Goal: Task Accomplishment & Management: Complete application form

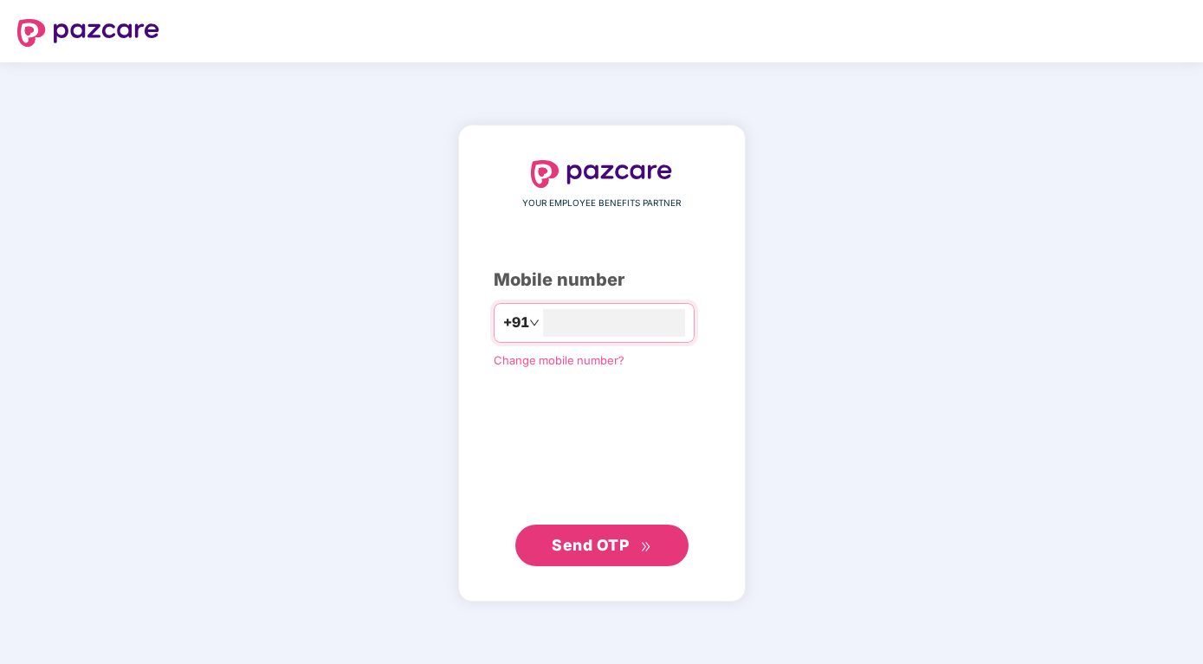
type input "**********"
click at [610, 549] on span "Send OTP" at bounding box center [590, 545] width 77 height 18
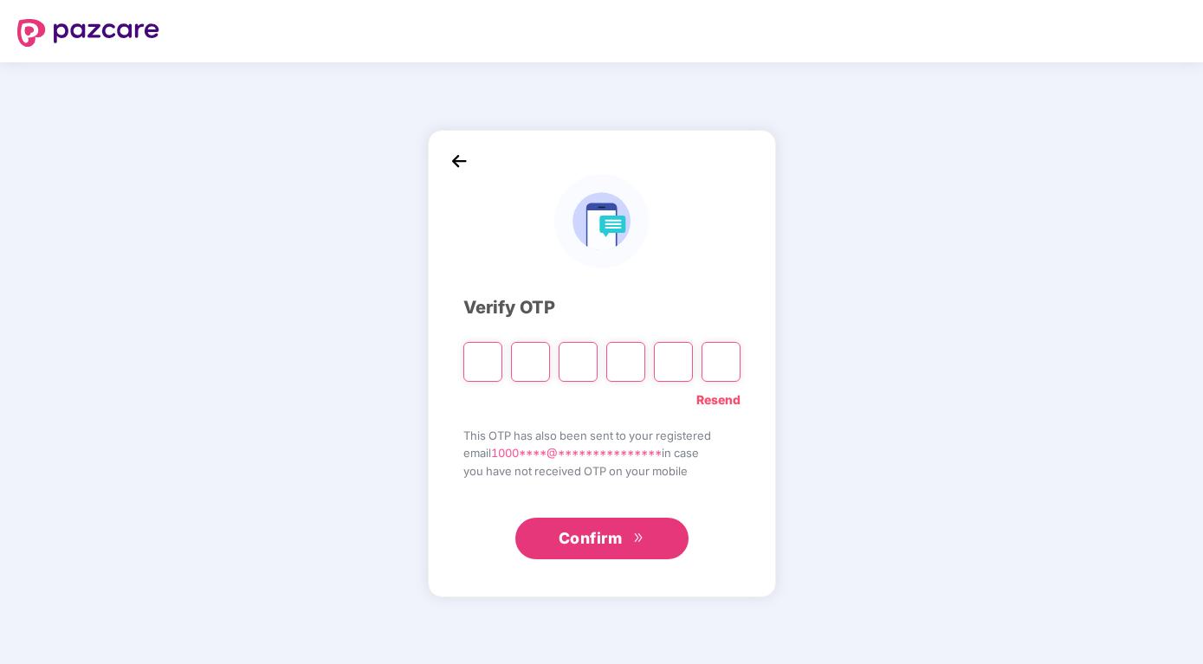
type input "*"
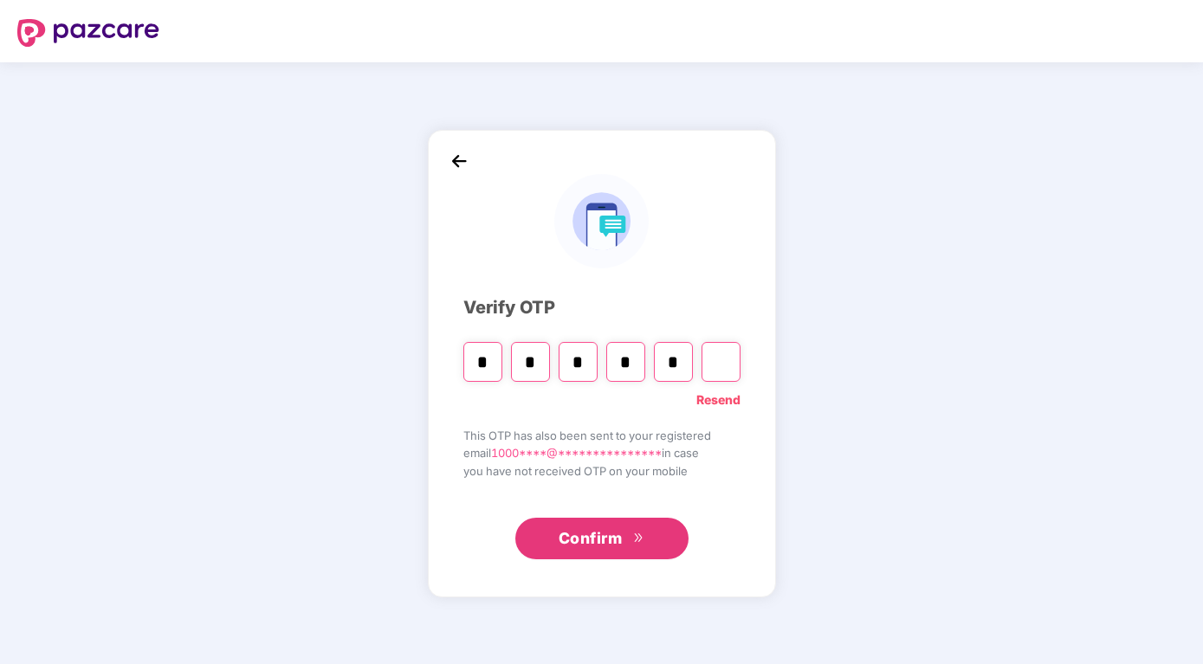
type input "*"
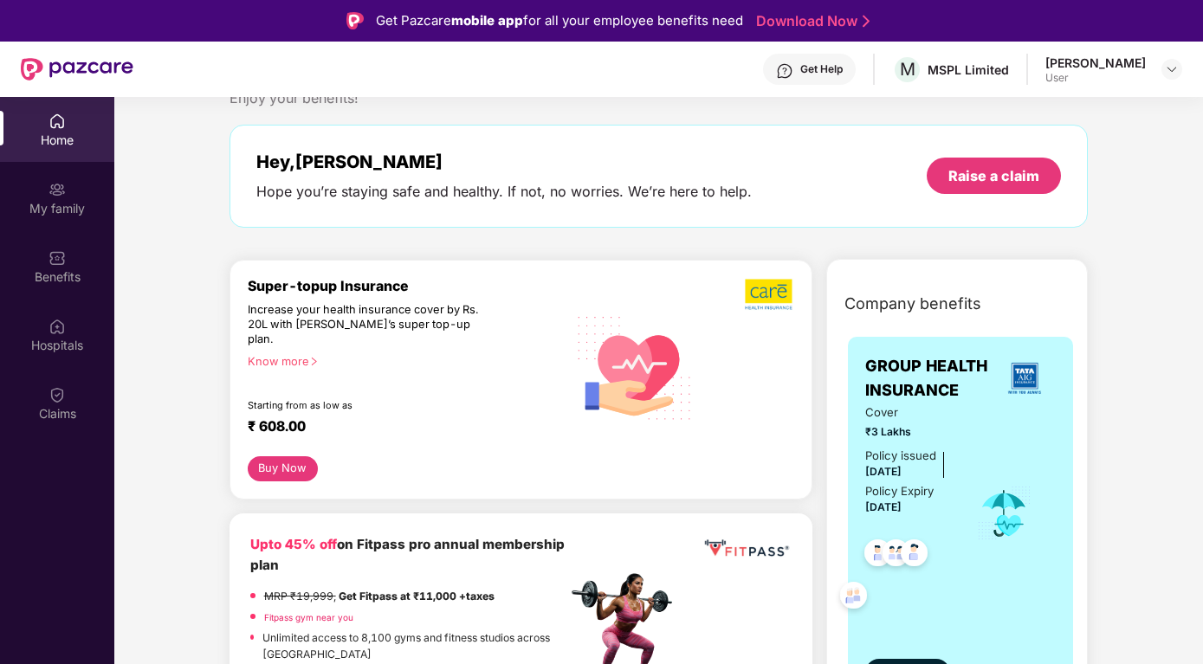
scroll to position [88, 0]
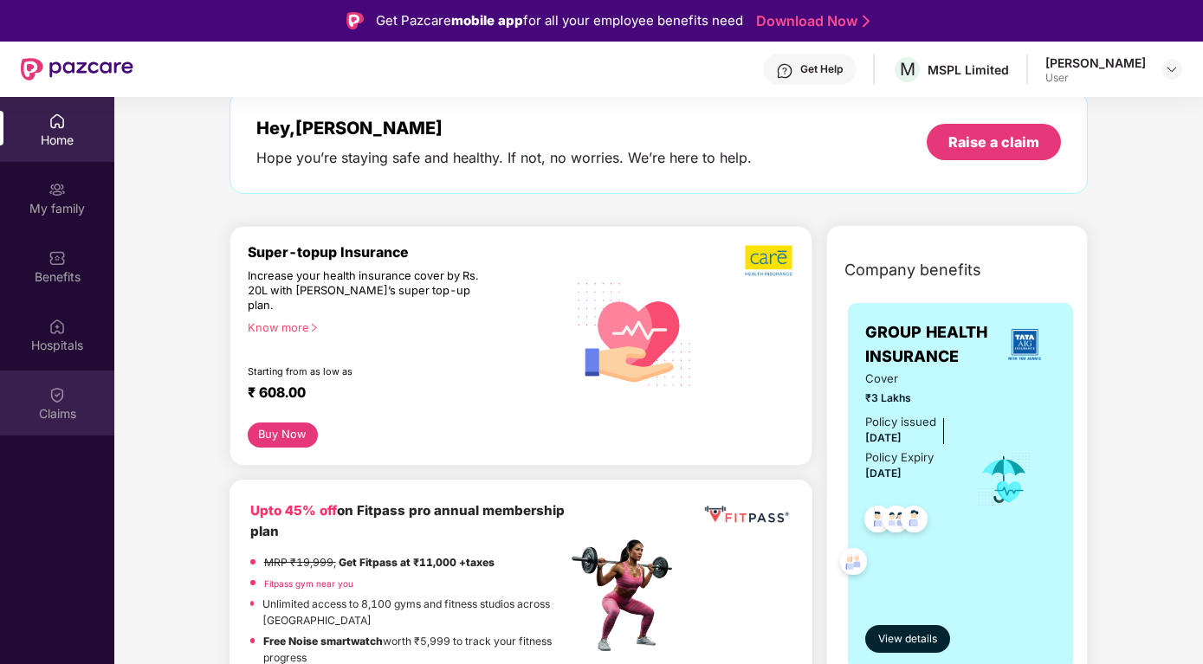
click at [60, 390] on img at bounding box center [56, 394] width 17 height 17
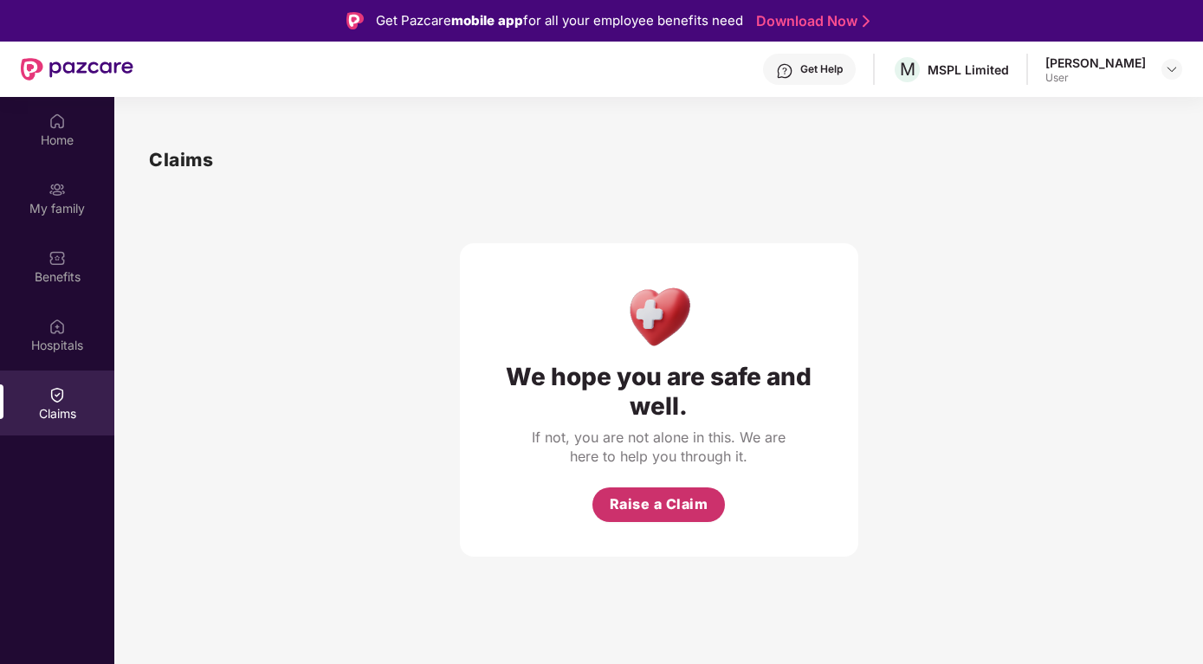
click at [634, 500] on span "Raise a Claim" at bounding box center [659, 505] width 99 height 22
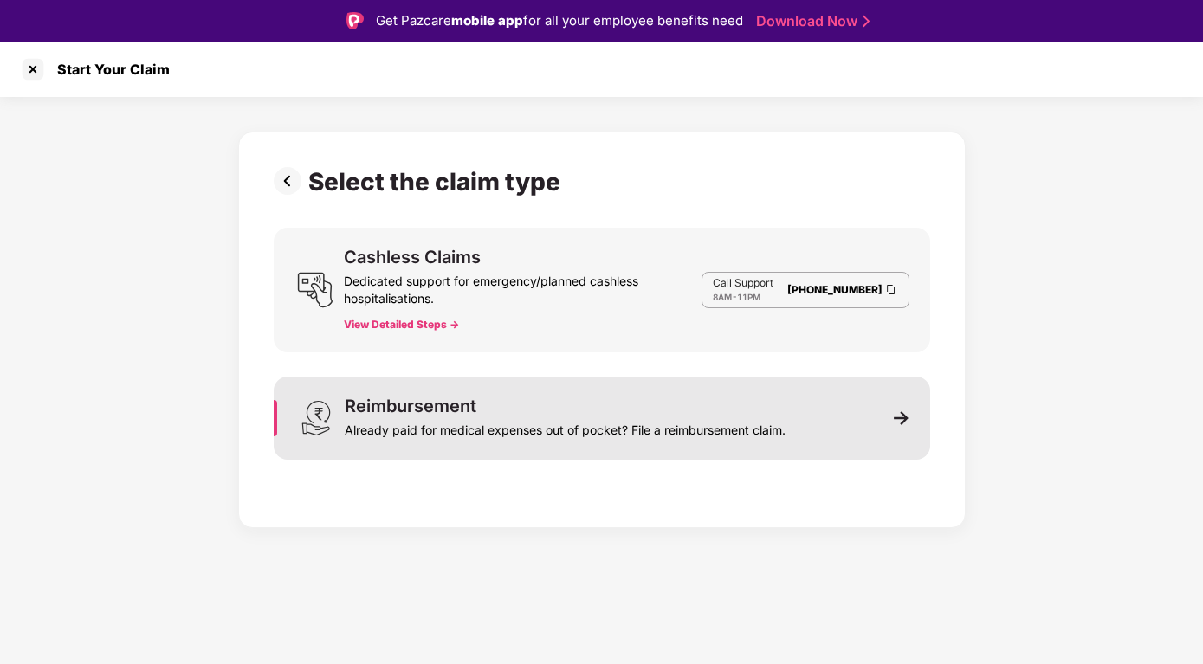
click at [886, 410] on div "Reimbursement Already paid for medical expenses out of pocket? File a reimburse…" at bounding box center [602, 418] width 656 height 83
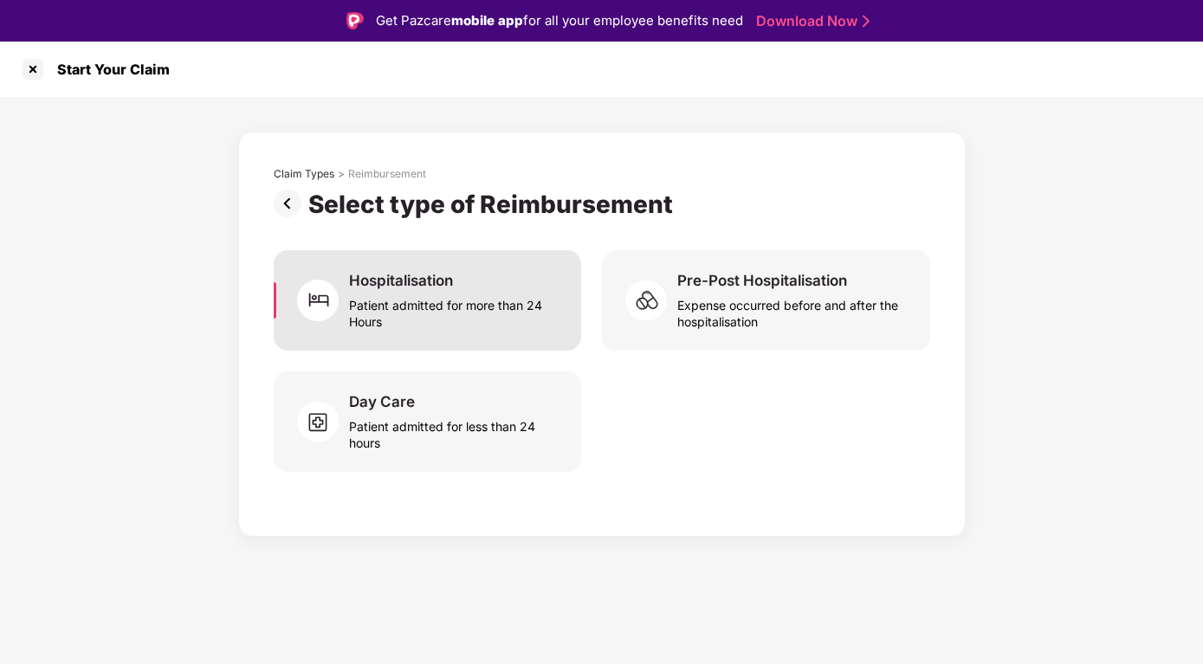
click at [436, 298] on div "Patient admitted for more than 24 Hours" at bounding box center [454, 310] width 210 height 40
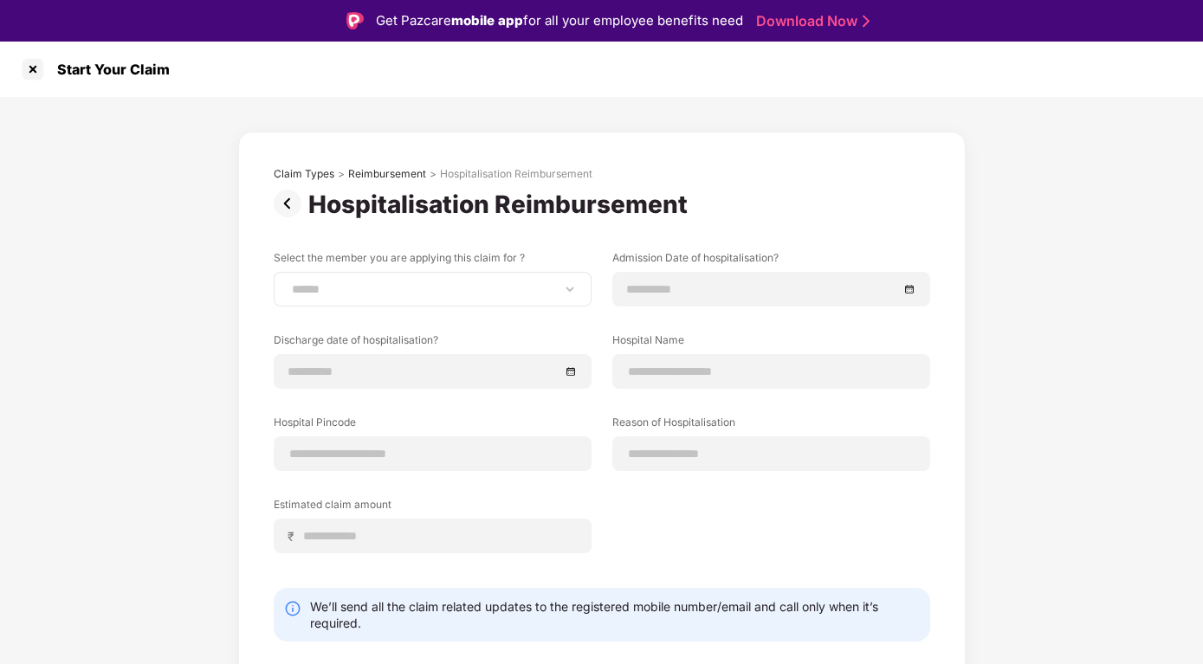
click at [434, 281] on div "**********" at bounding box center [433, 289] width 318 height 35
click at [288, 282] on select "**********" at bounding box center [432, 289] width 288 height 14
select select "**********"
click option "**********" at bounding box center [0, 0] width 0 height 0
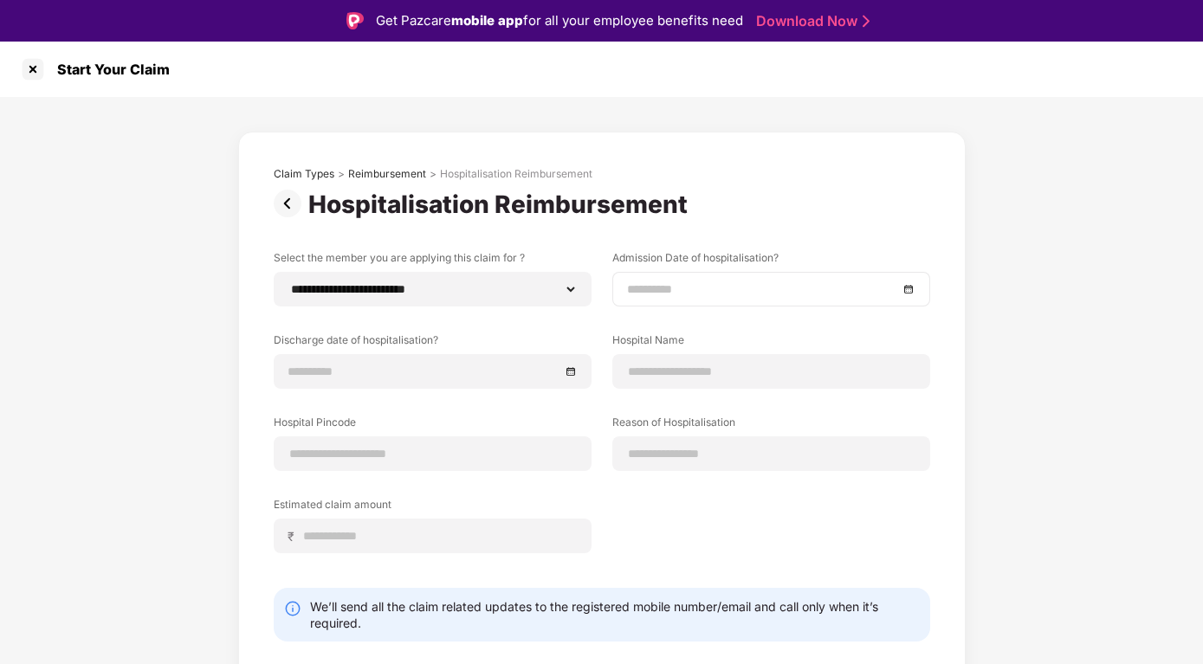
click at [909, 286] on div at bounding box center [771, 289] width 288 height 19
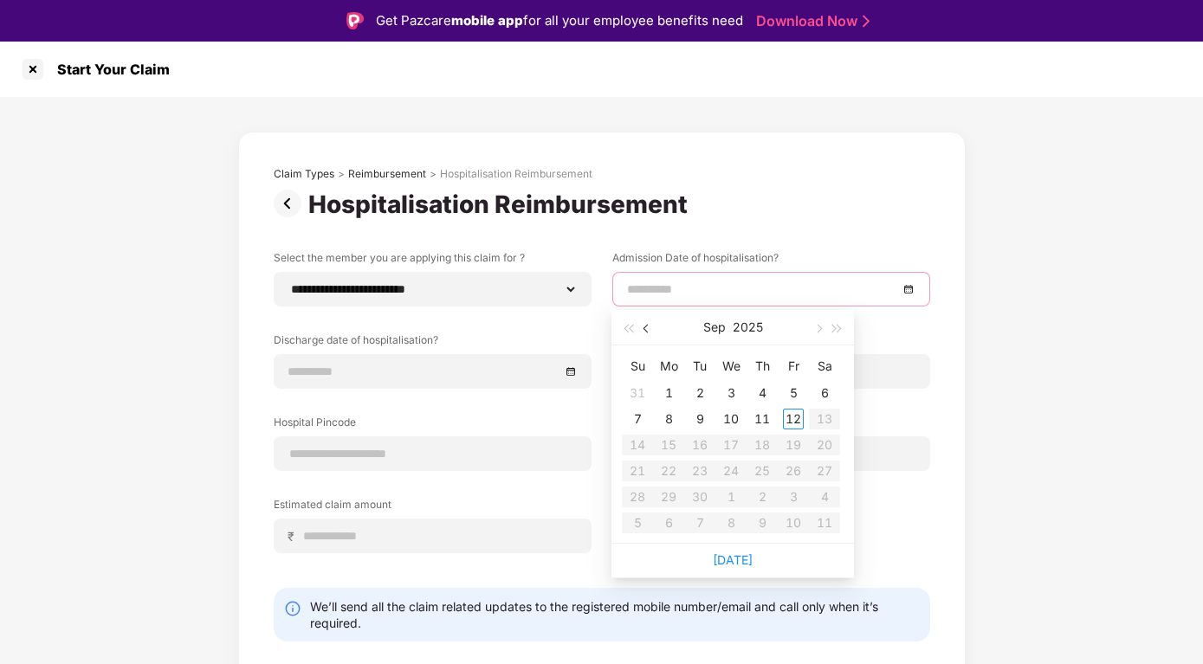
click at [645, 332] on button "button" at bounding box center [646, 327] width 19 height 35
type input "**********"
click at [670, 496] on div "25" at bounding box center [668, 497] width 21 height 21
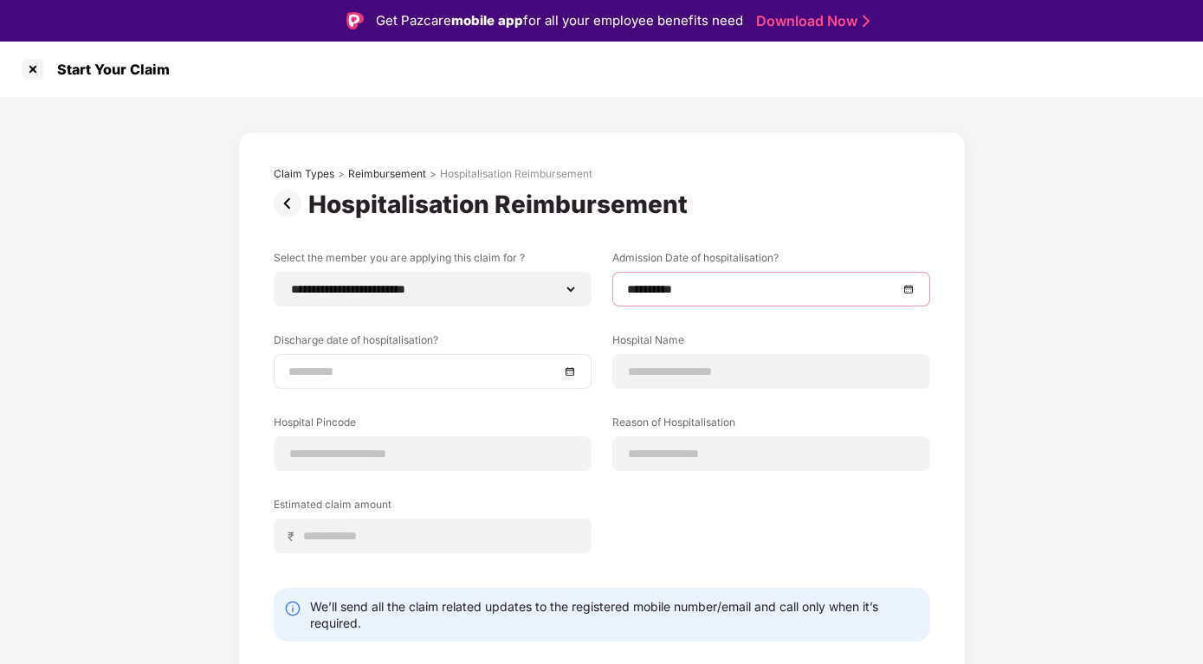
click at [565, 374] on div at bounding box center [432, 371] width 288 height 19
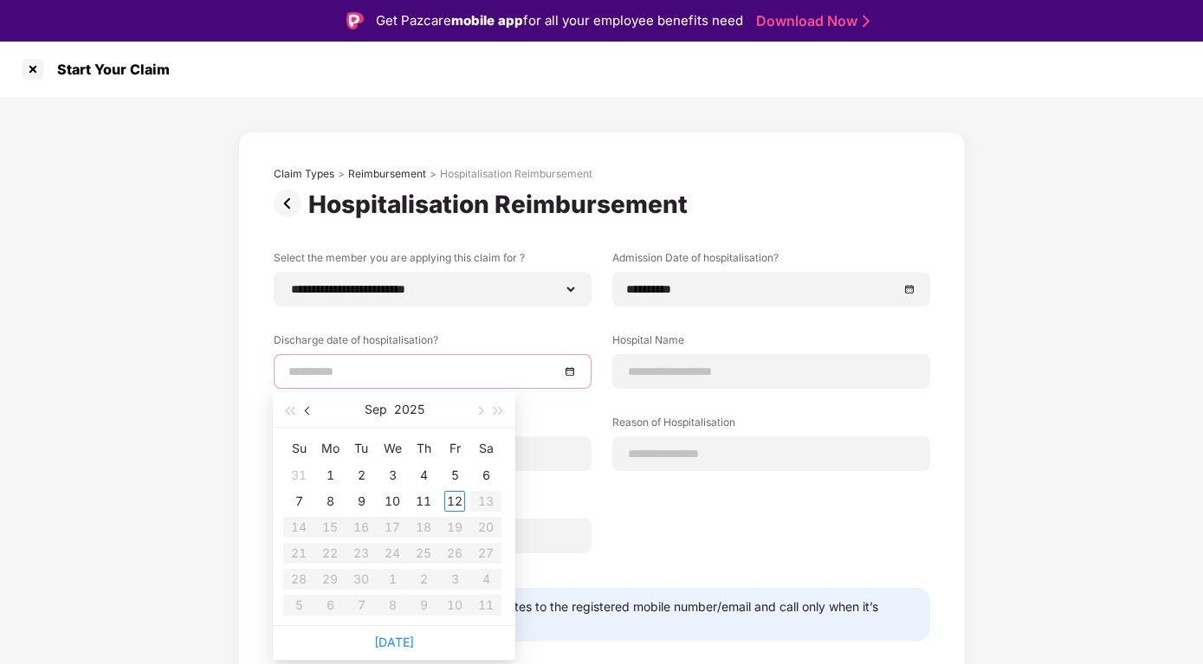
click at [311, 409] on button "button" at bounding box center [308, 409] width 19 height 35
type input "**********"
click at [454, 579] on div "29" at bounding box center [454, 579] width 21 height 21
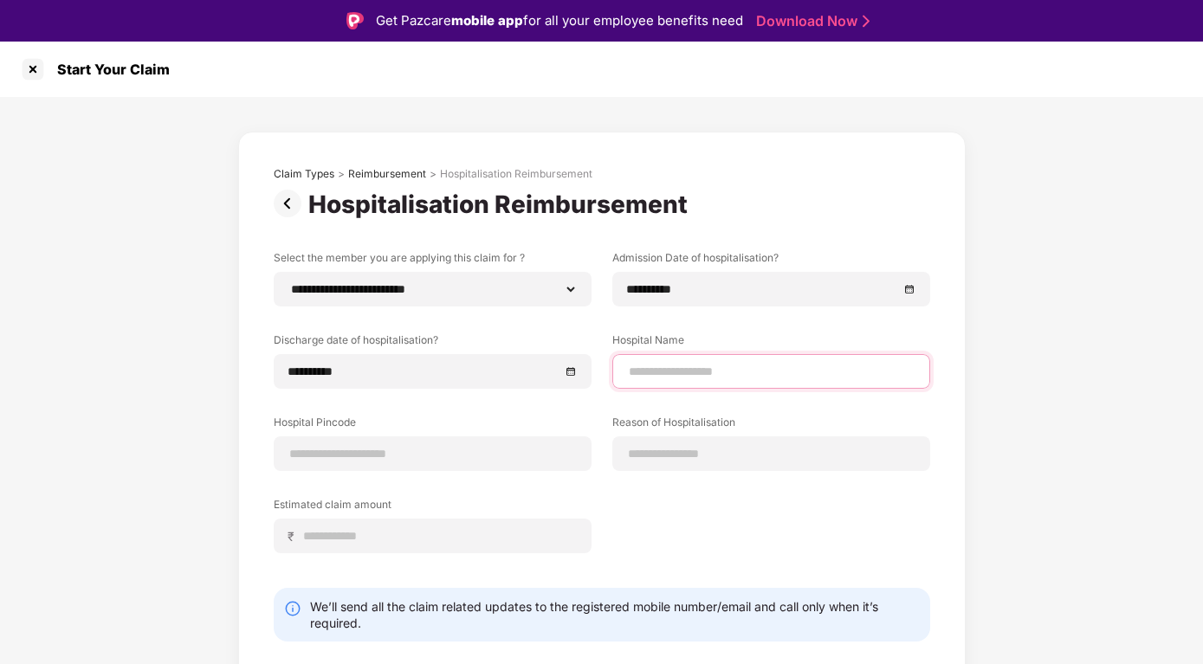
click at [673, 375] on input at bounding box center [771, 372] width 288 height 18
type input "**********"
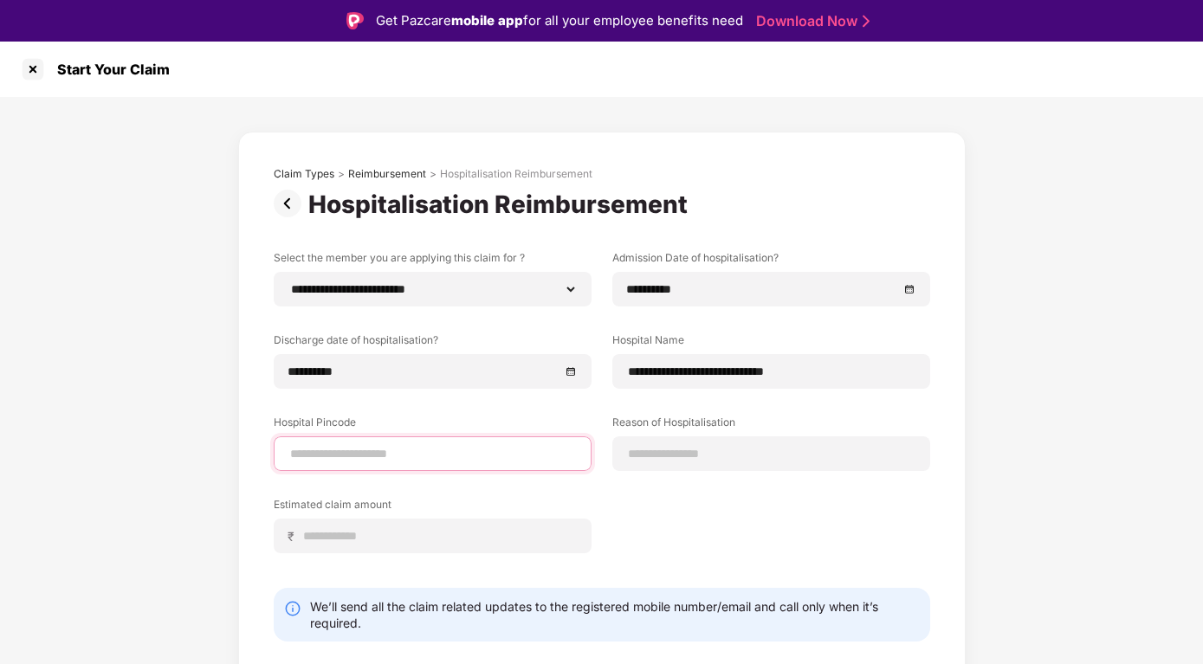
click at [313, 455] on input at bounding box center [432, 454] width 288 height 18
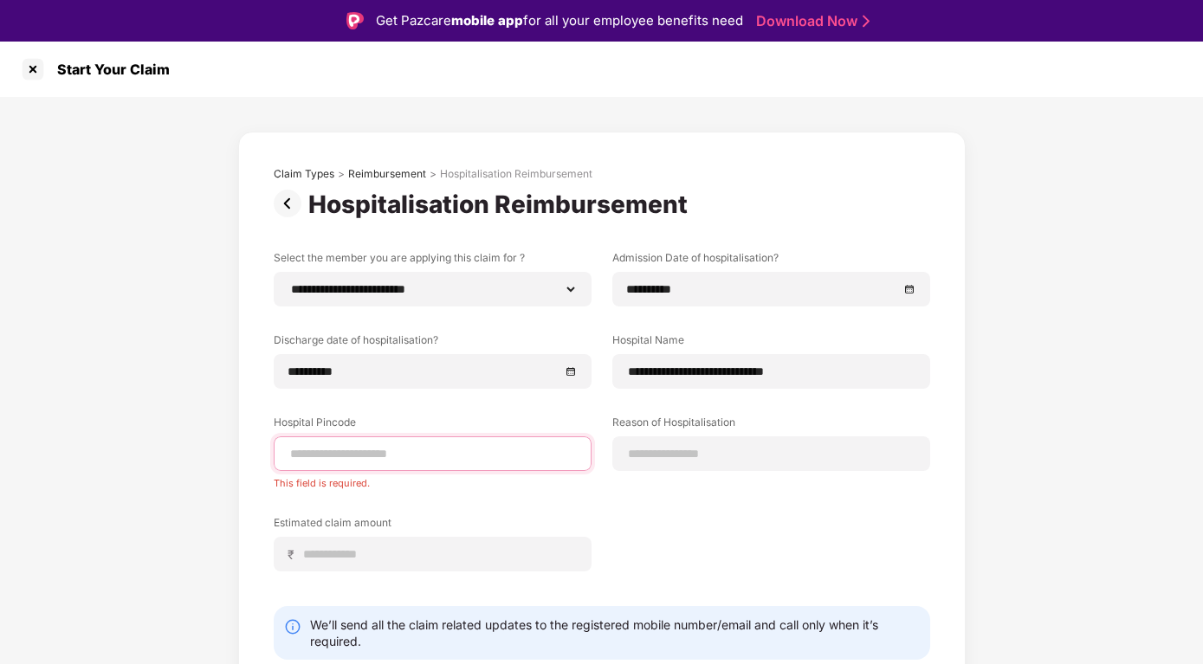
click at [317, 450] on input at bounding box center [432, 454] width 288 height 18
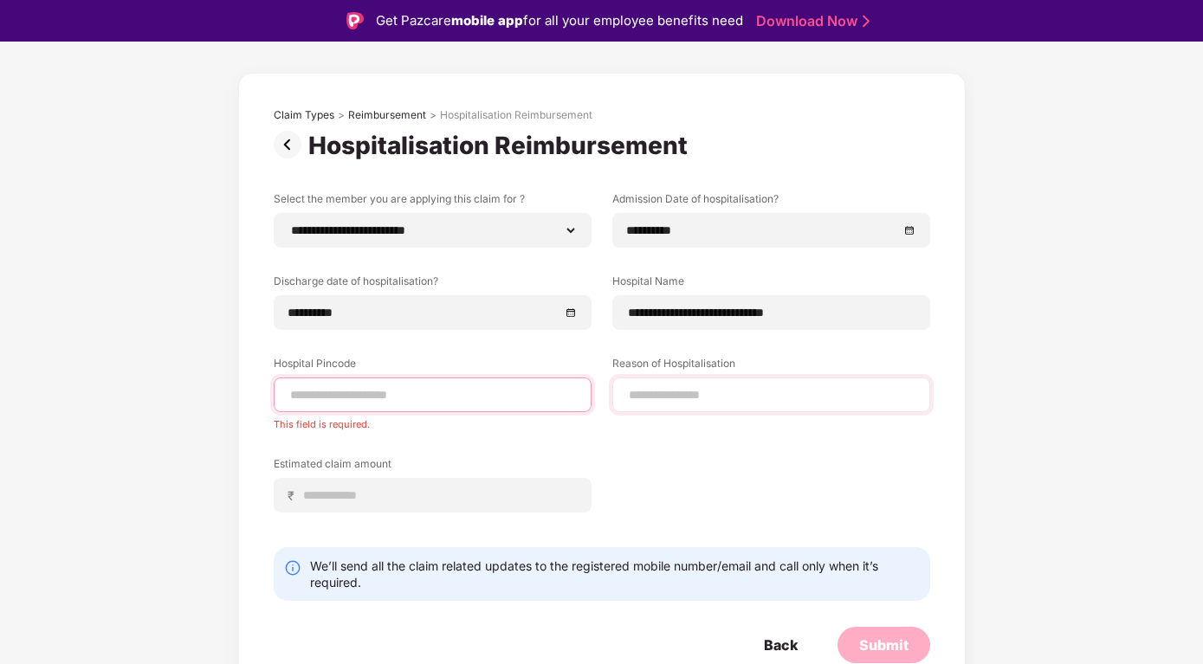
scroll to position [61, 0]
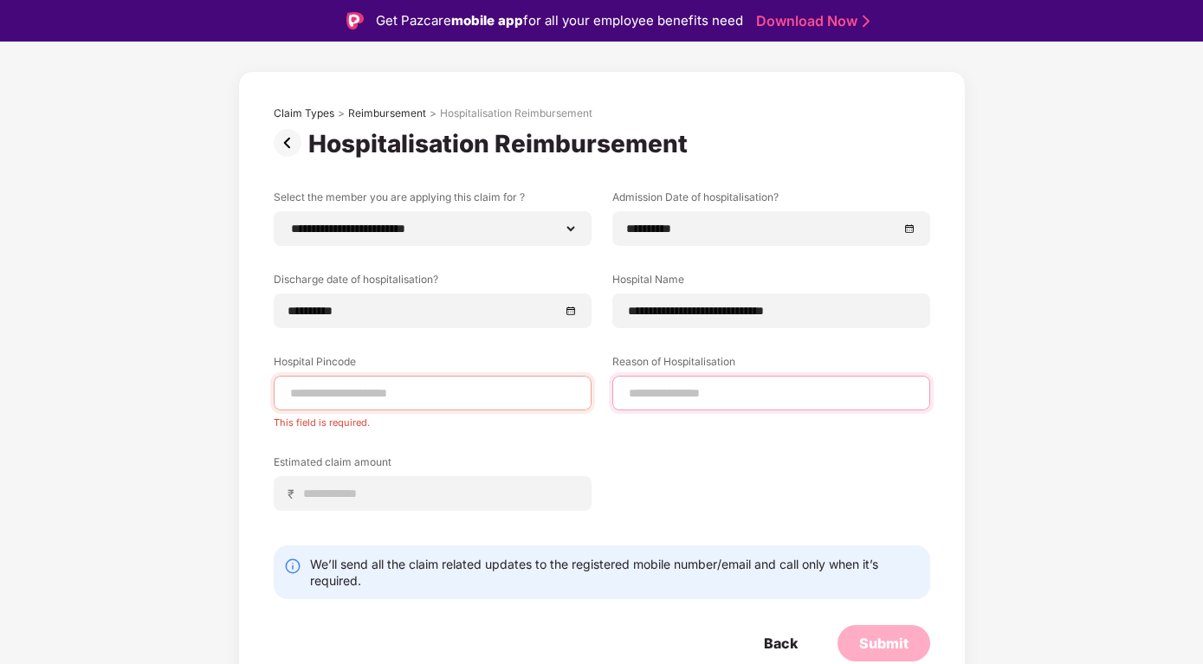
click at [654, 390] on input at bounding box center [771, 393] width 288 height 18
click at [504, 380] on div at bounding box center [433, 393] width 318 height 35
click at [467, 381] on div at bounding box center [433, 393] width 318 height 35
click at [463, 390] on input at bounding box center [432, 393] width 288 height 18
type input "******"
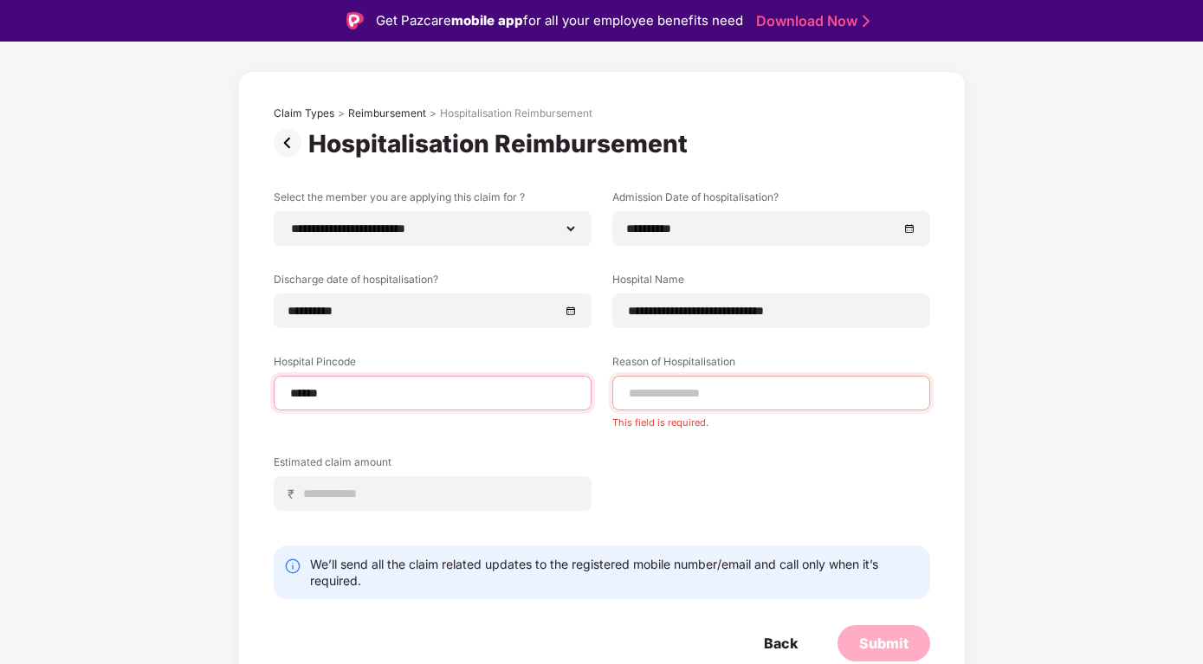
select select "******"
select select "*********"
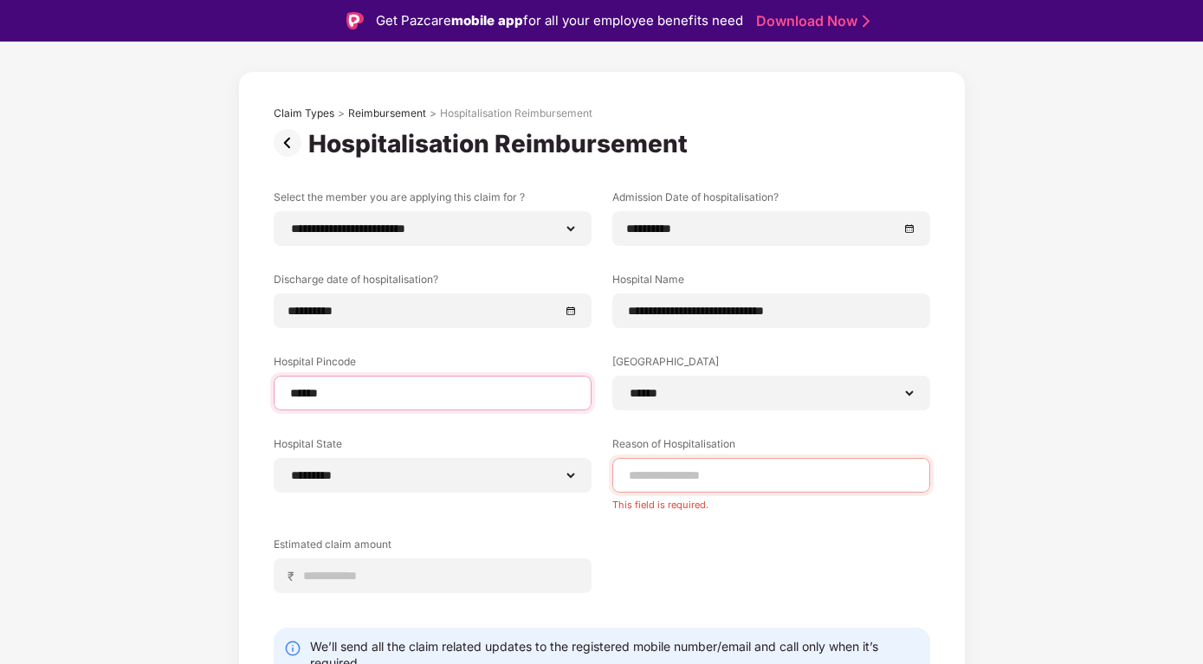
type input "******"
click at [671, 474] on input at bounding box center [771, 476] width 288 height 18
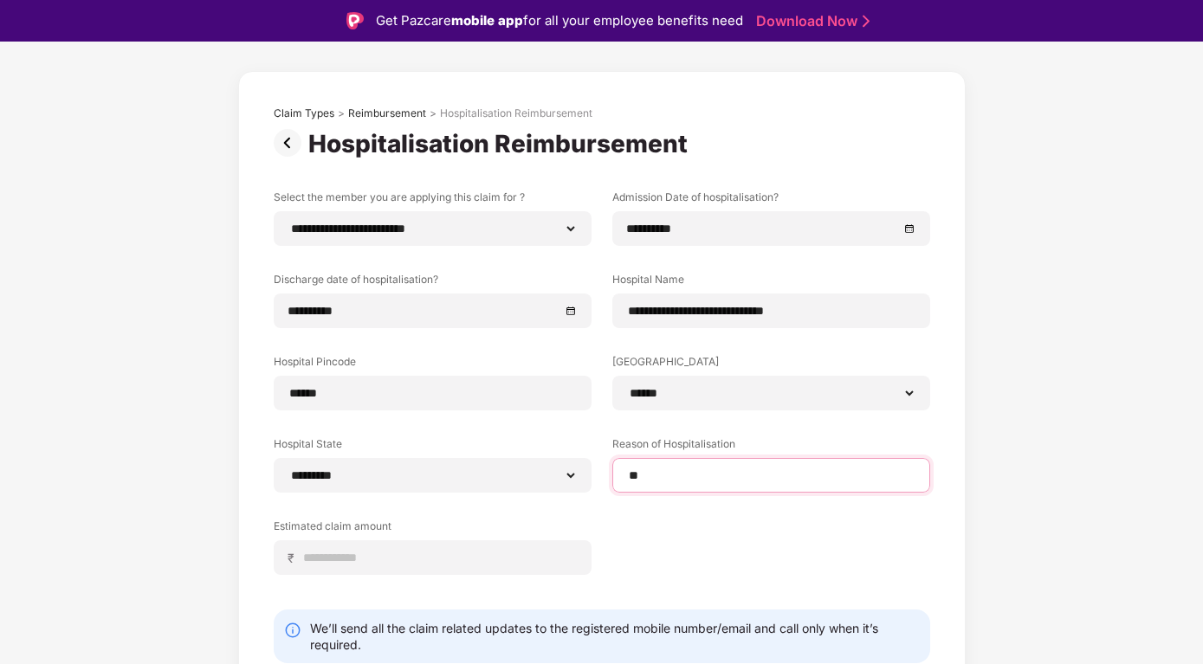
type input "*"
click at [628, 474] on input "**********" at bounding box center [771, 476] width 288 height 18
click at [766, 473] on input "**********" at bounding box center [771, 476] width 288 height 18
type input "**********"
click at [364, 554] on input at bounding box center [439, 558] width 274 height 18
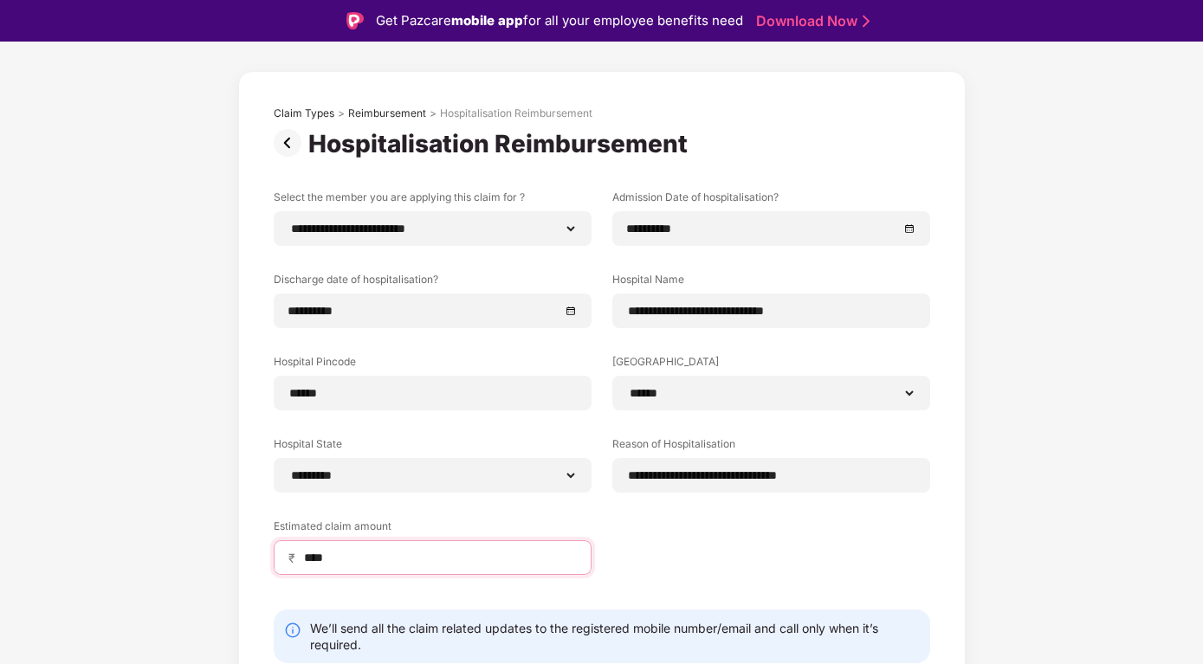
scroll to position [125, 0]
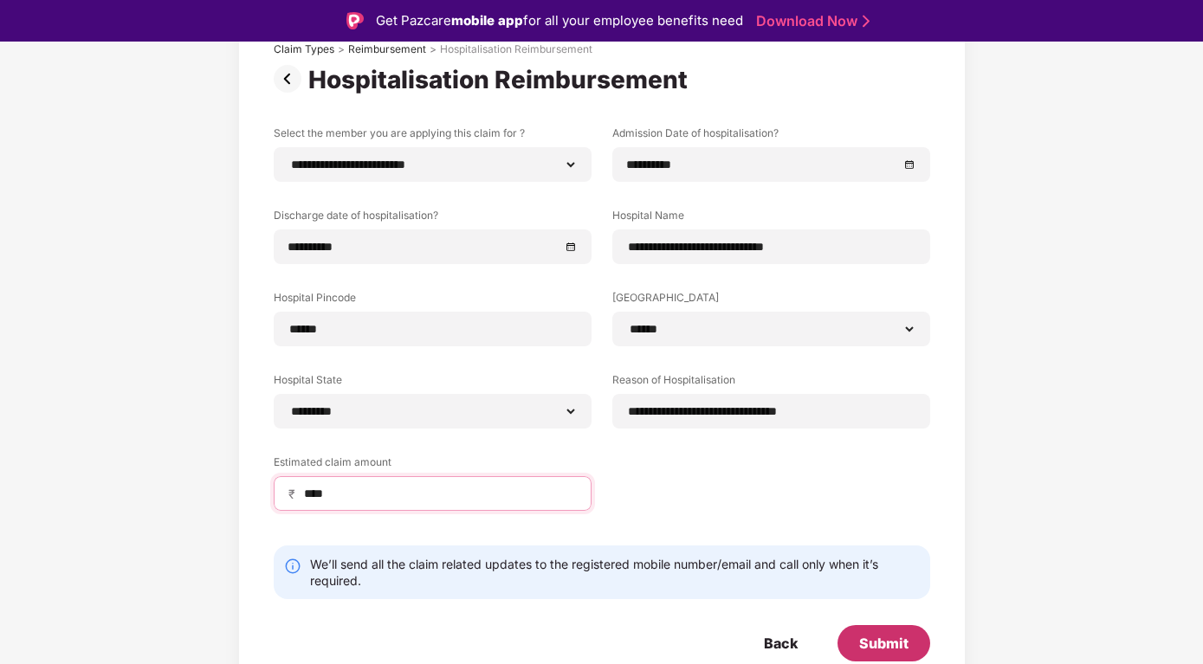
type input "****"
click at [875, 642] on div "Submit" at bounding box center [883, 643] width 49 height 19
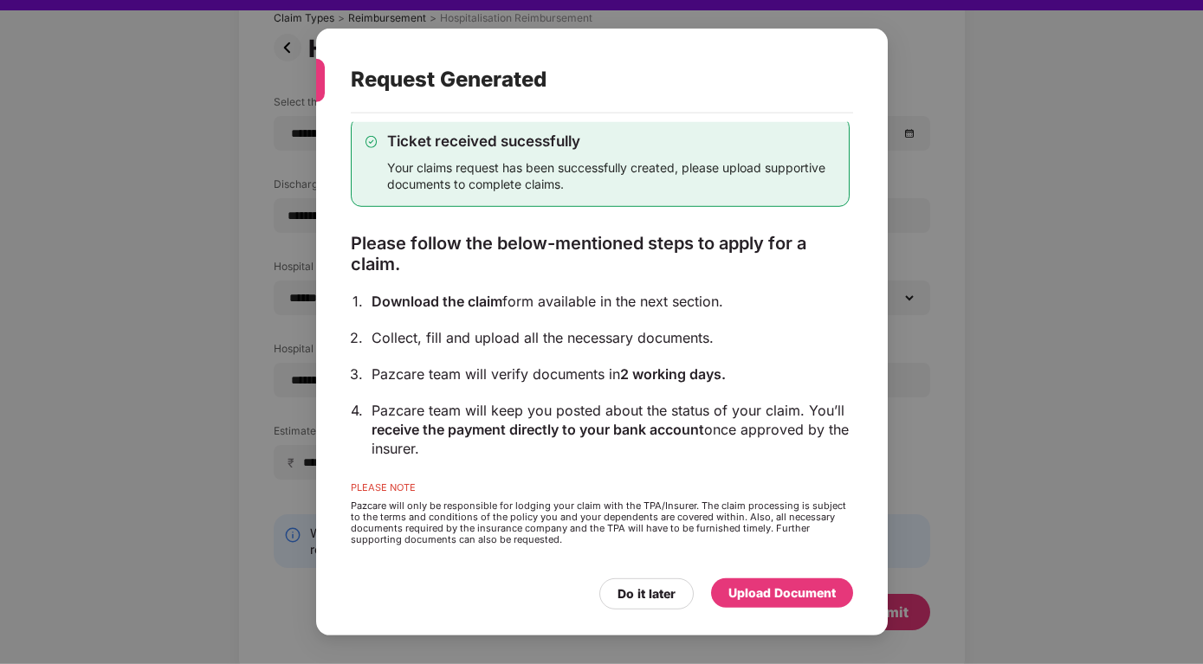
scroll to position [42, 0]
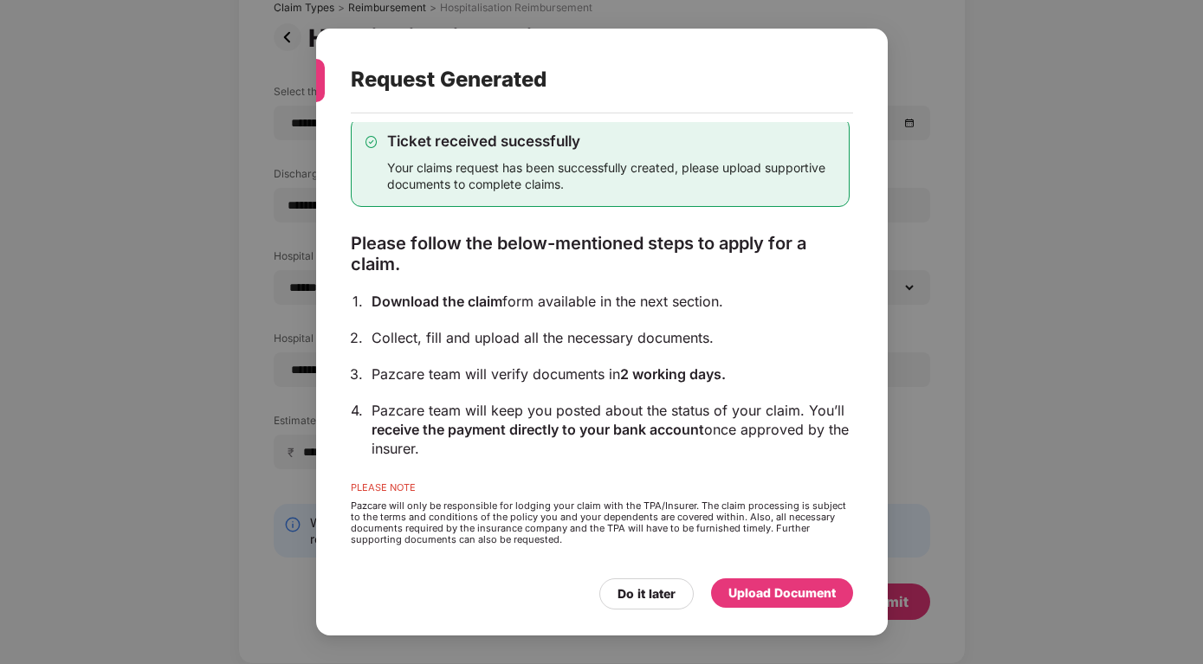
click at [552, 174] on div "Your claims request has been successfully created, please upload supportive doc…" at bounding box center [611, 175] width 448 height 33
click at [381, 490] on div "PLEASE NOTE" at bounding box center [600, 491] width 499 height 18
click at [763, 596] on div "Upload Document" at bounding box center [781, 593] width 107 height 19
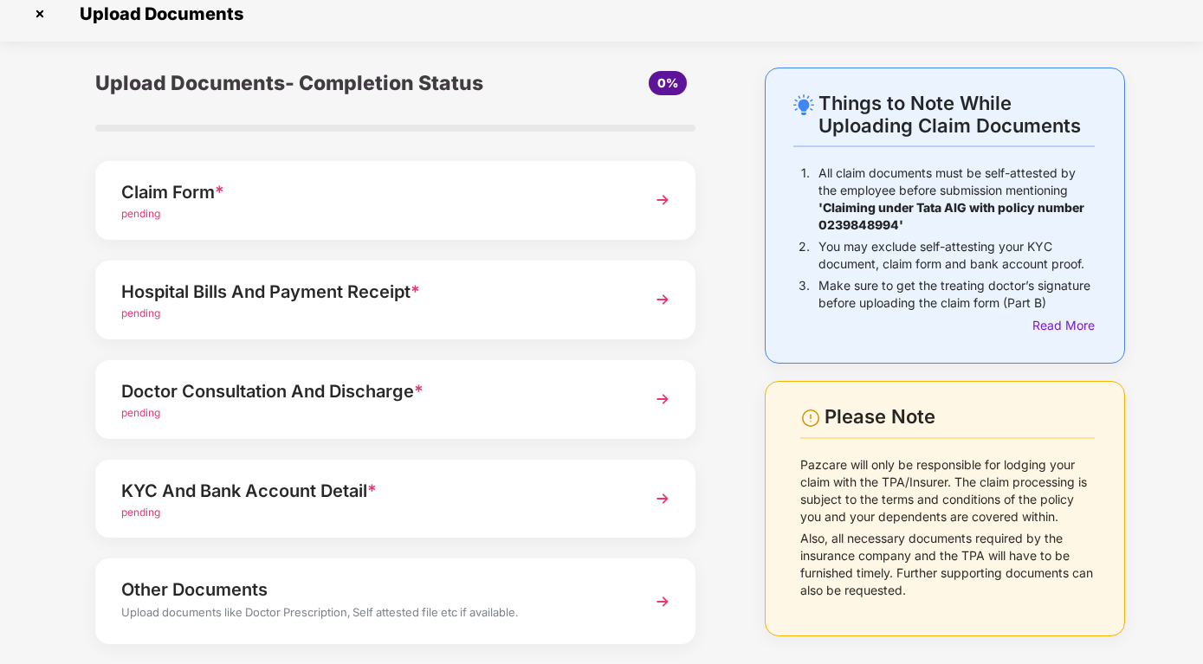
scroll to position [0, 0]
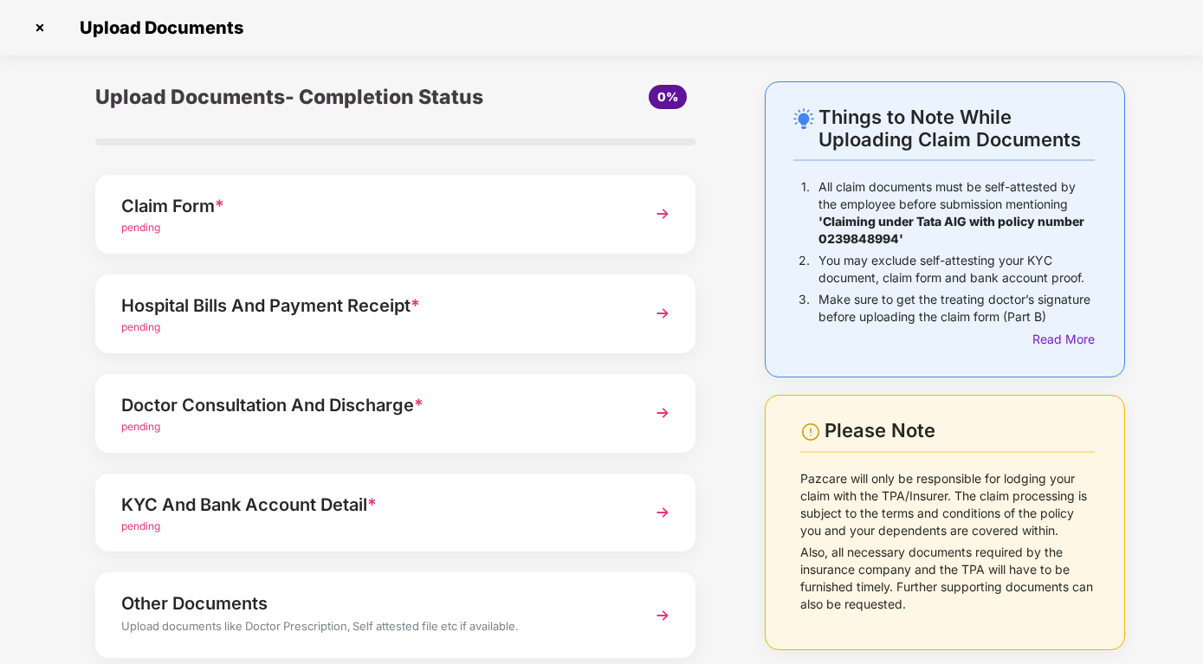
click at [662, 214] on img at bounding box center [662, 213] width 31 height 31
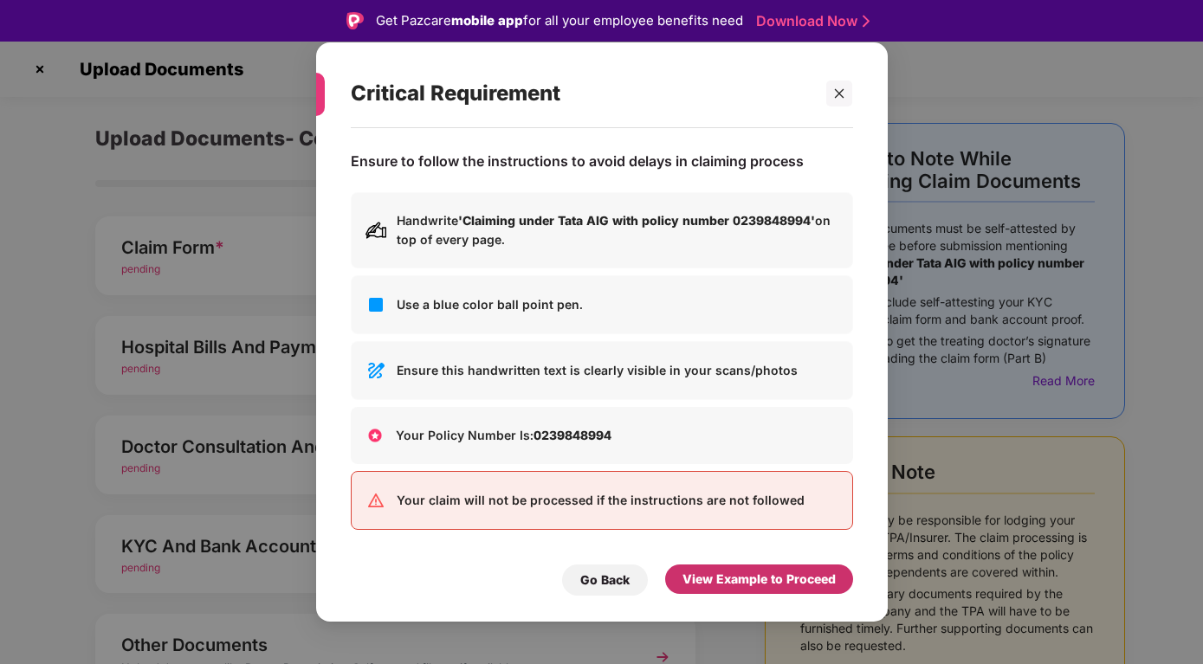
click at [735, 577] on div "View Example to Proceed" at bounding box center [758, 579] width 153 height 19
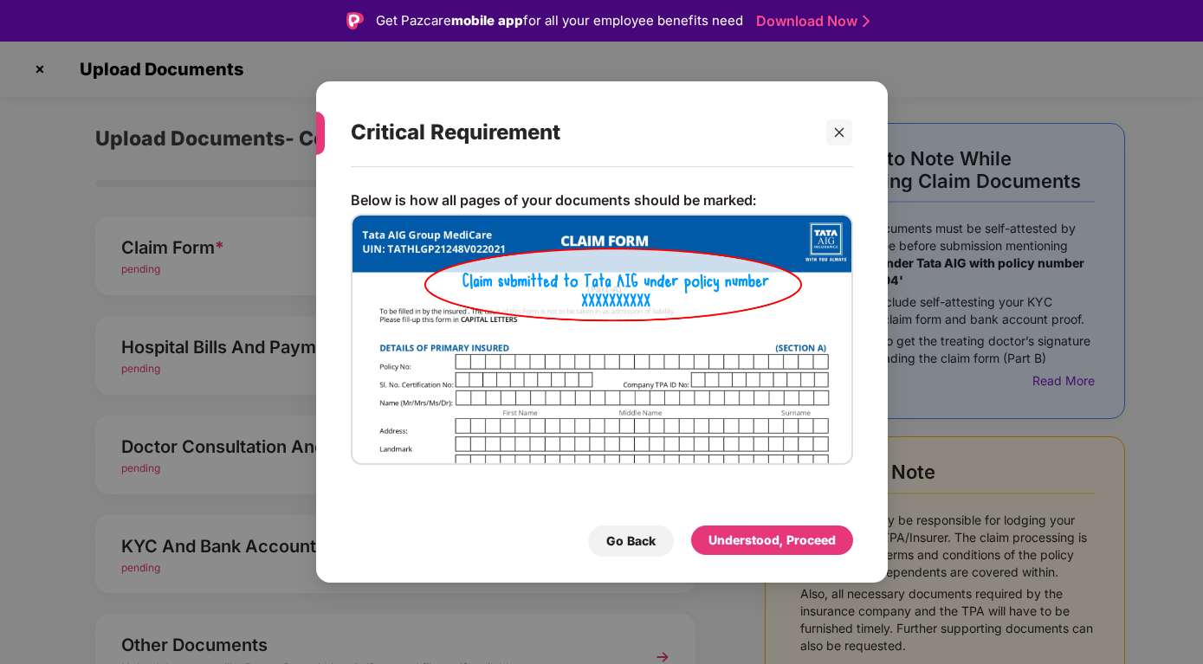
scroll to position [42, 0]
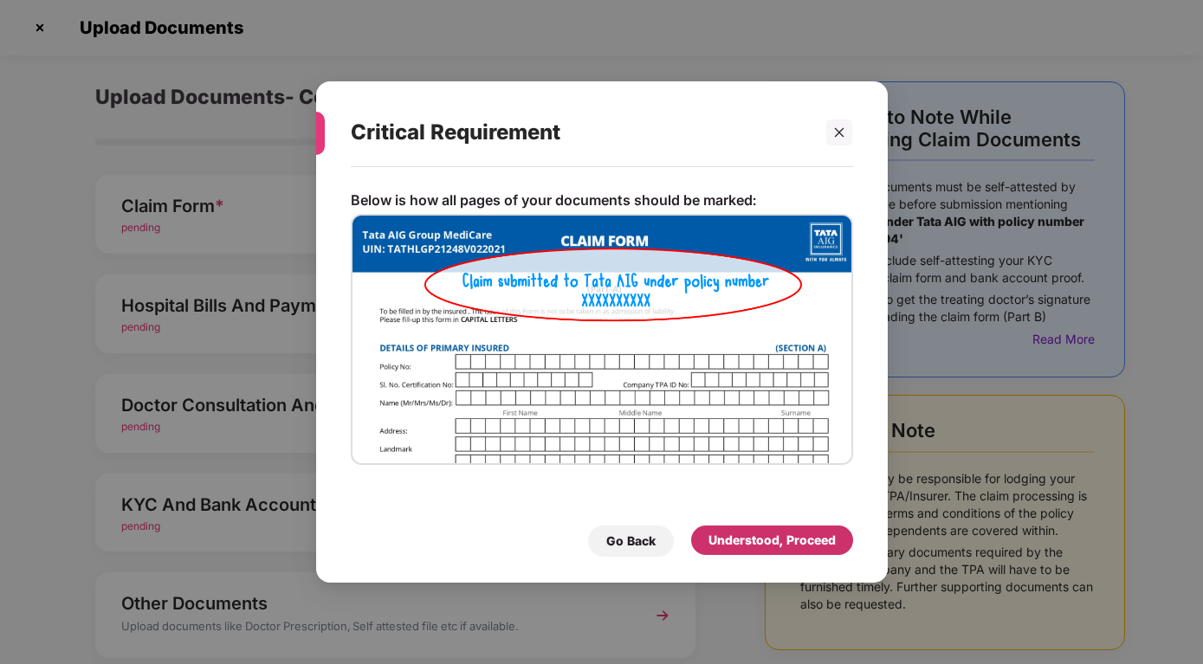
click at [713, 529] on div "Understood, Proceed" at bounding box center [772, 540] width 162 height 29
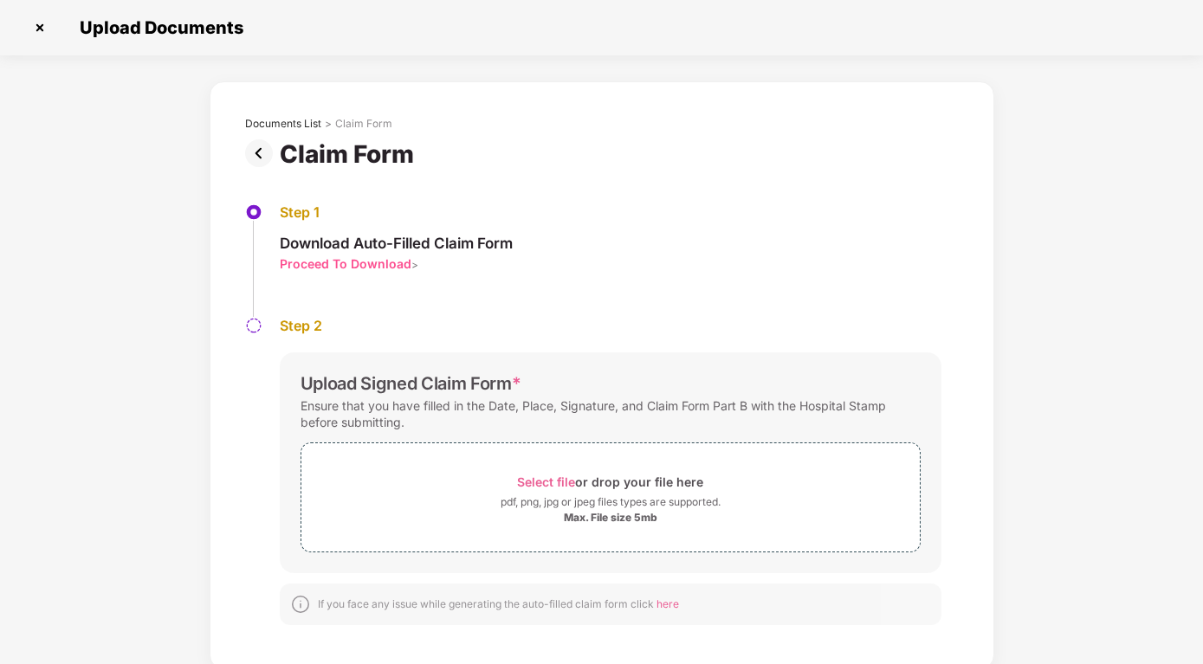
click at [332, 265] on div "Proceed To Download" at bounding box center [346, 263] width 132 height 16
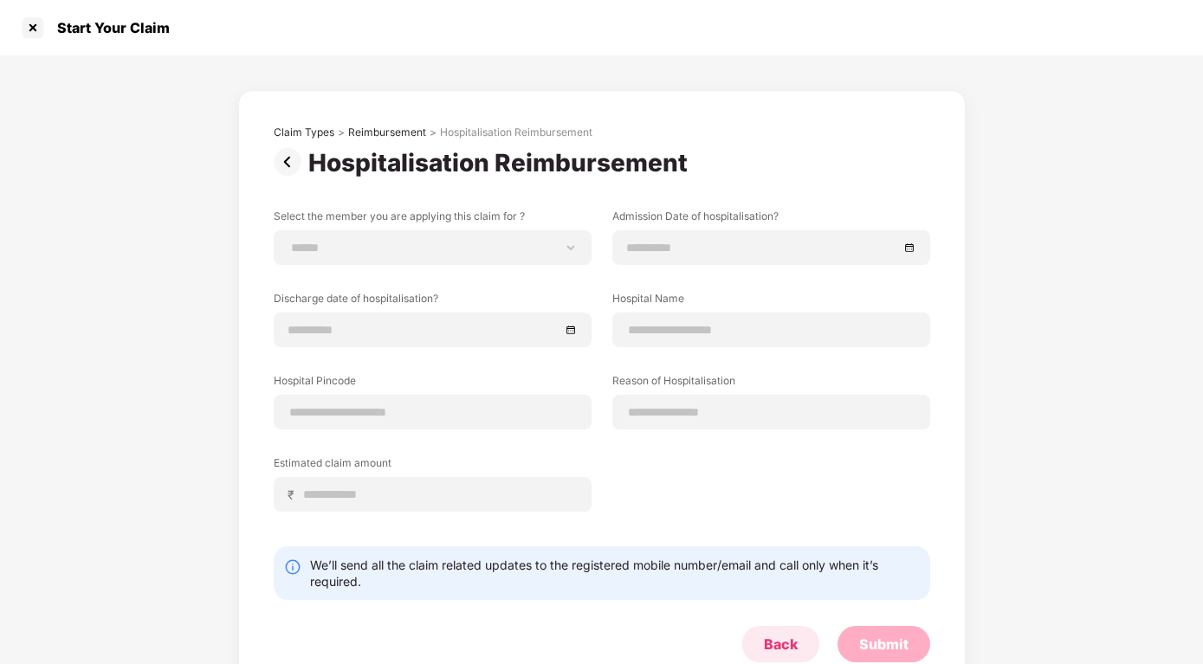
click at [777, 638] on div "Back" at bounding box center [781, 644] width 34 height 19
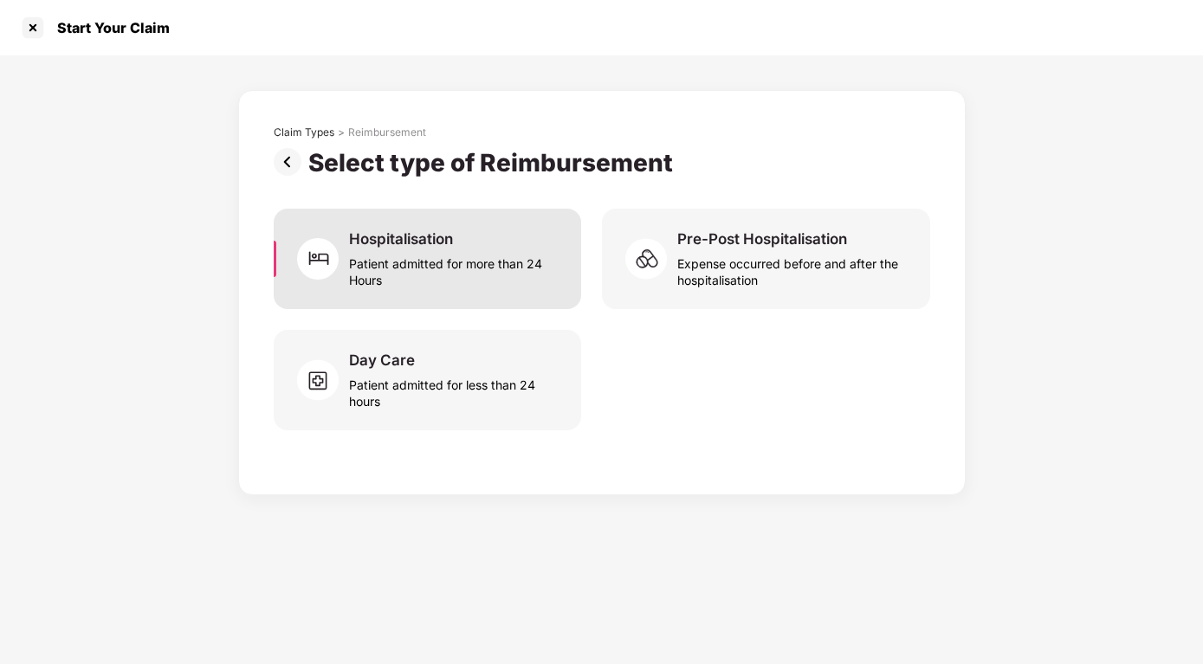
click at [394, 235] on div "Hospitalisation" at bounding box center [401, 238] width 104 height 19
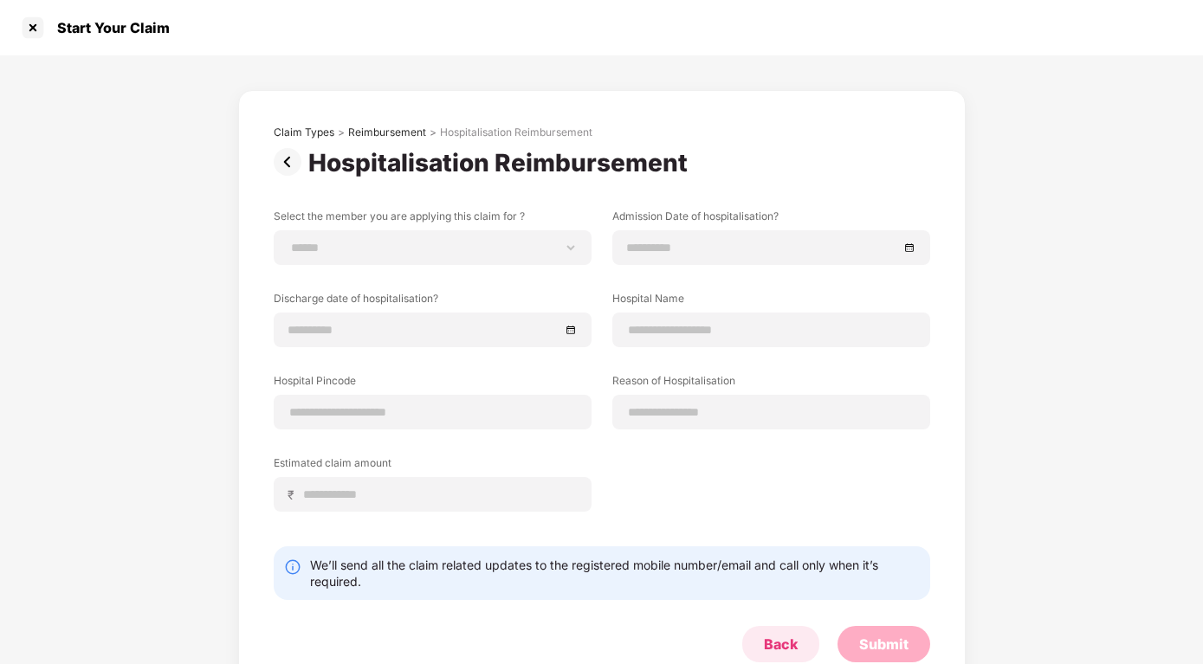
click at [777, 638] on div "Back" at bounding box center [781, 644] width 34 height 19
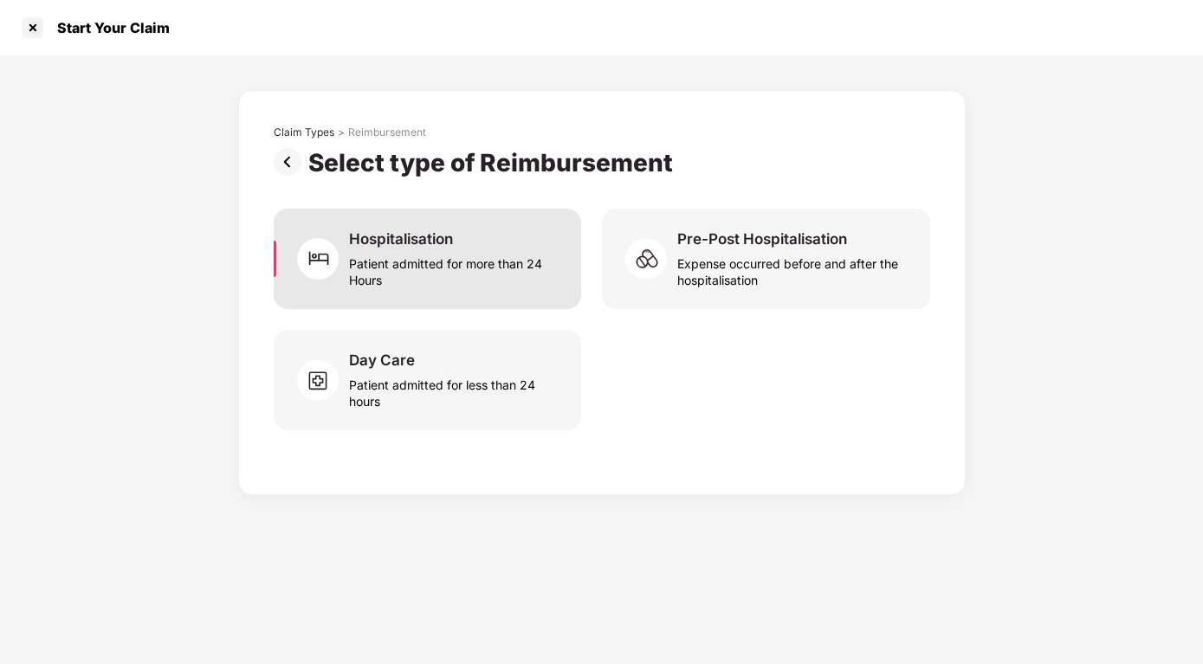
click at [379, 248] on div "Hospitalisation" at bounding box center [401, 238] width 104 height 19
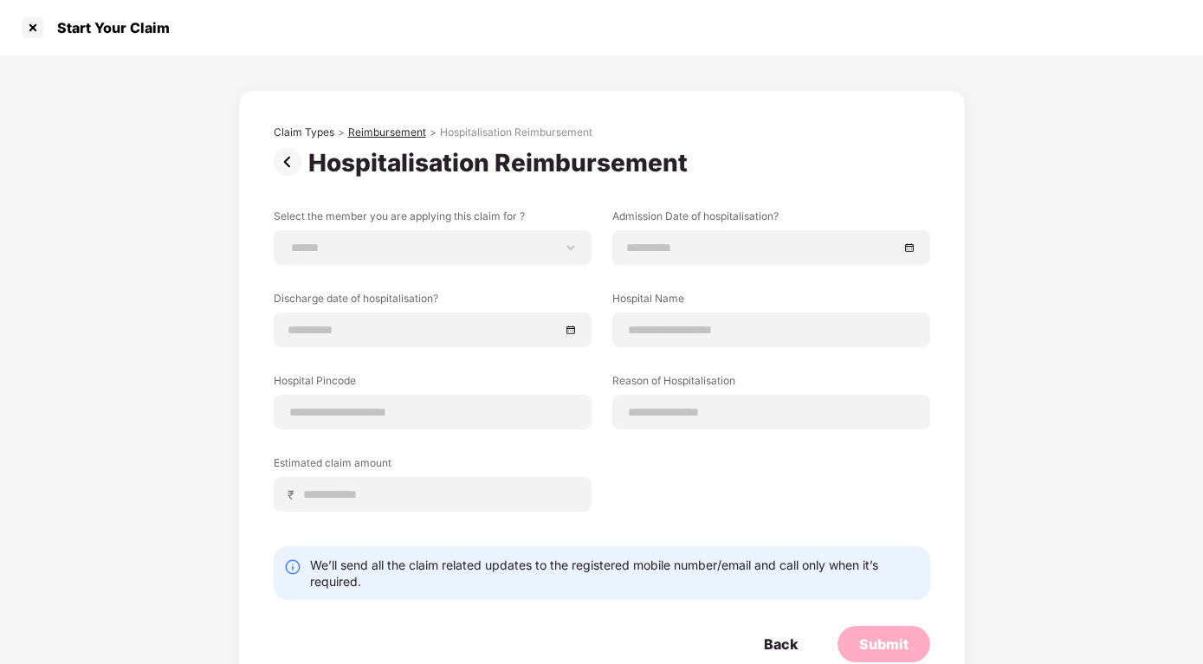
click at [362, 135] on div "Reimbursement" at bounding box center [387, 133] width 78 height 14
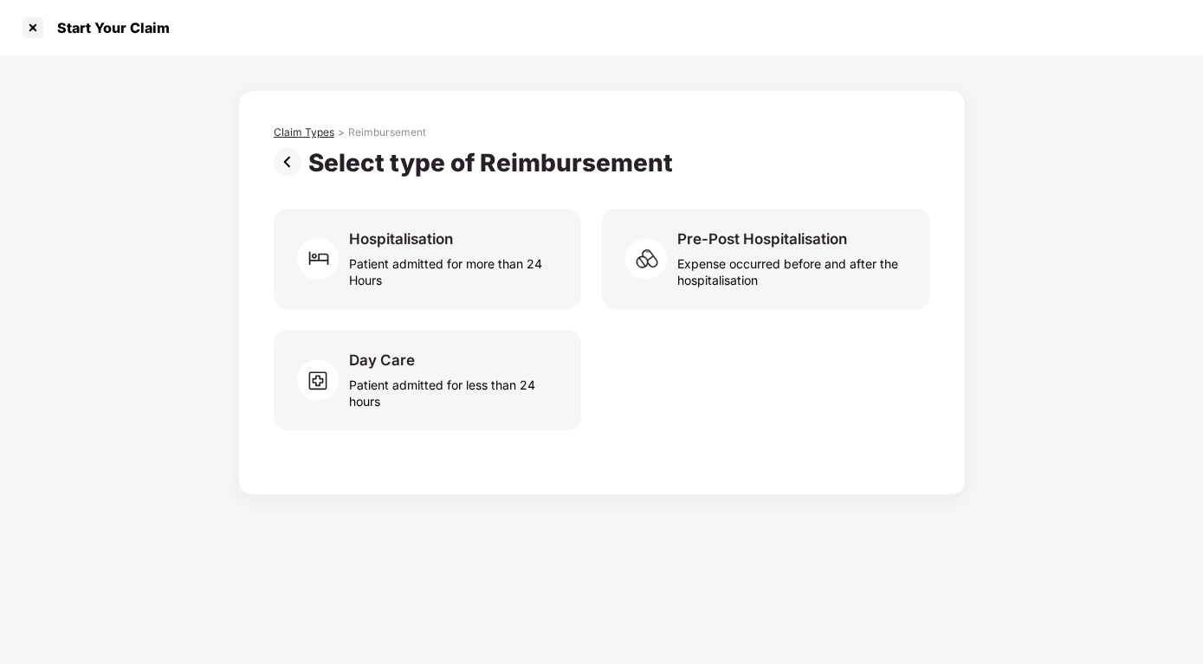
click at [306, 133] on div "Claim Types" at bounding box center [304, 133] width 61 height 14
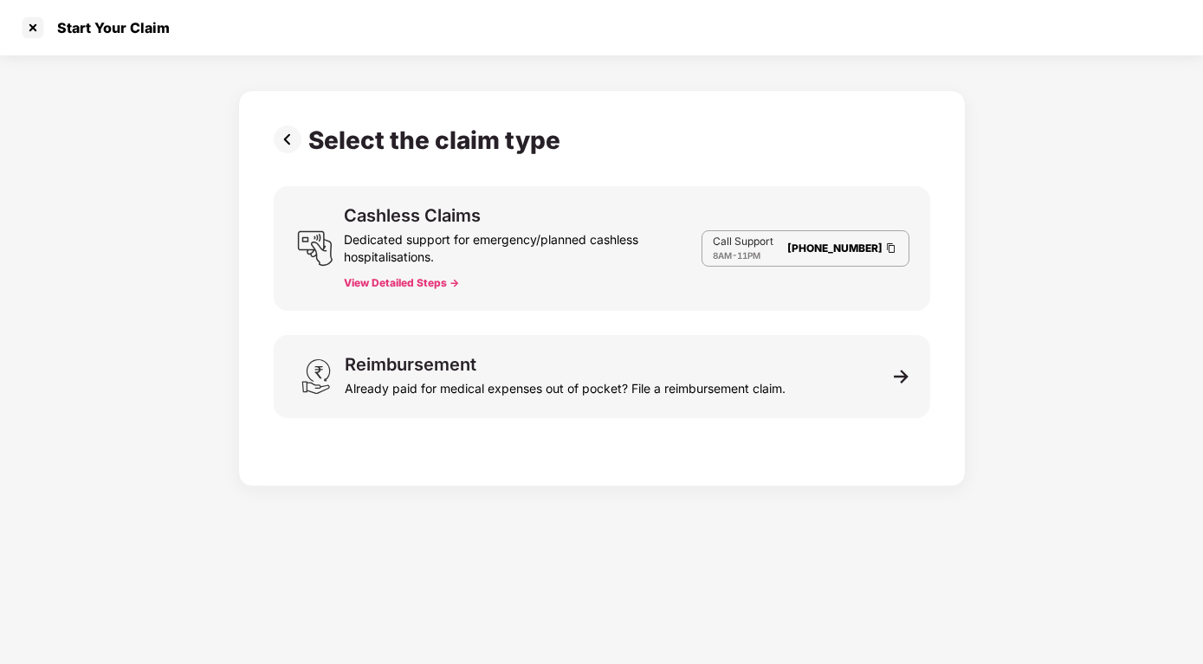
click at [288, 136] on img at bounding box center [291, 140] width 35 height 28
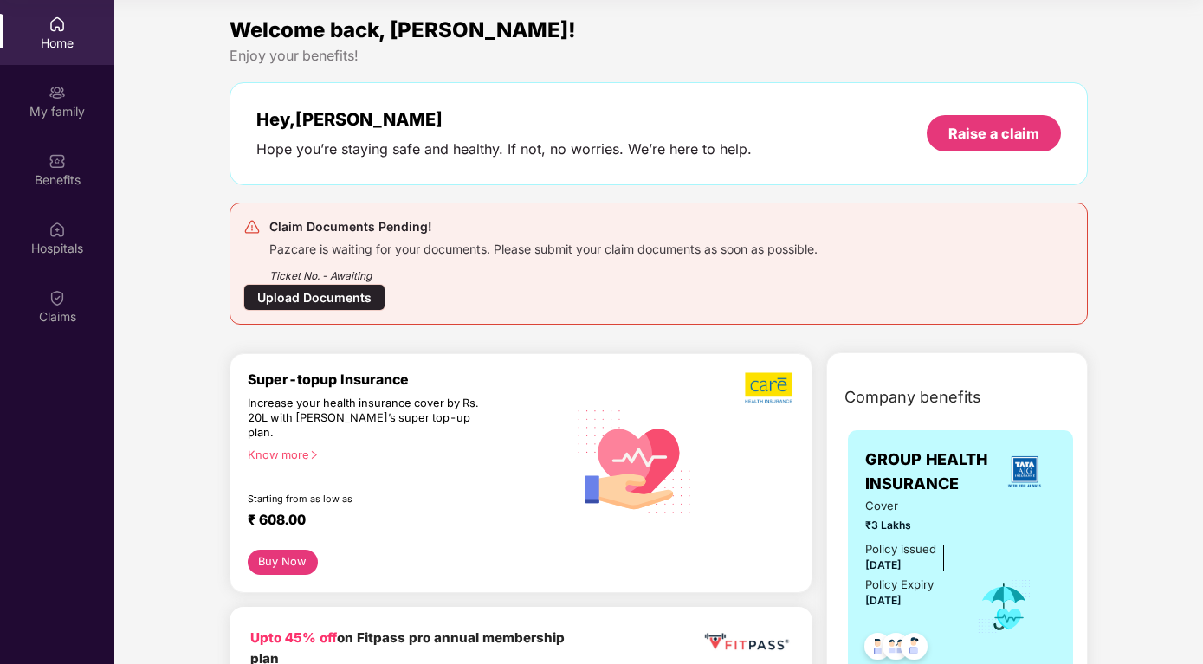
click at [319, 295] on div "Upload Documents" at bounding box center [314, 297] width 142 height 27
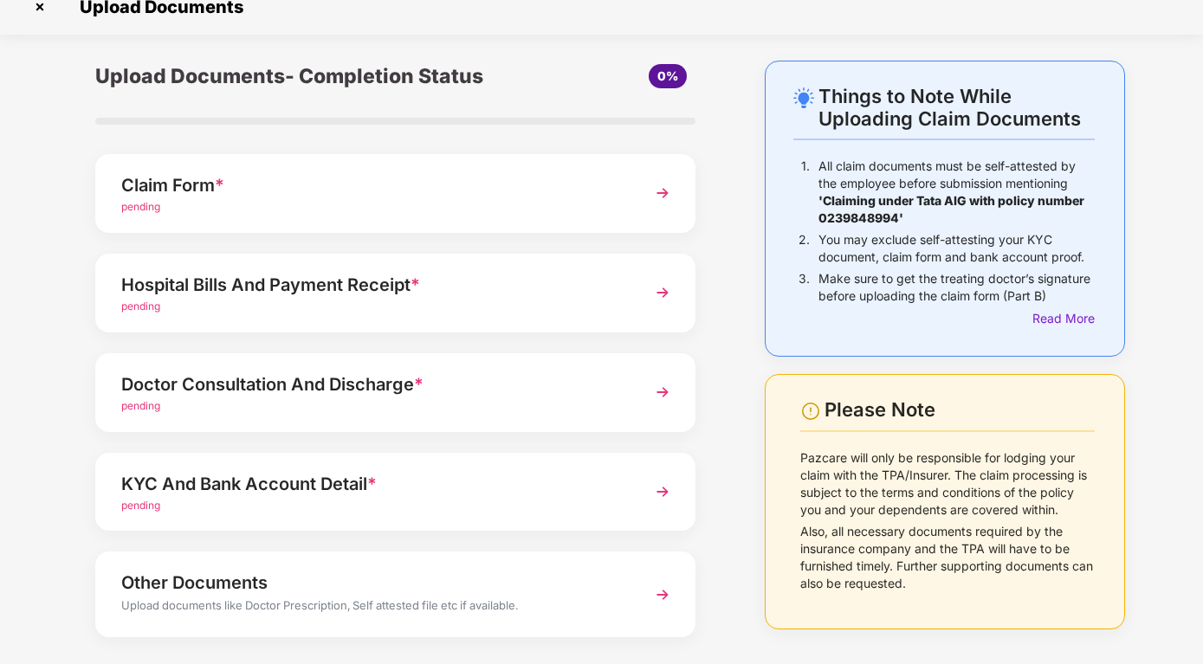
scroll to position [0, 0]
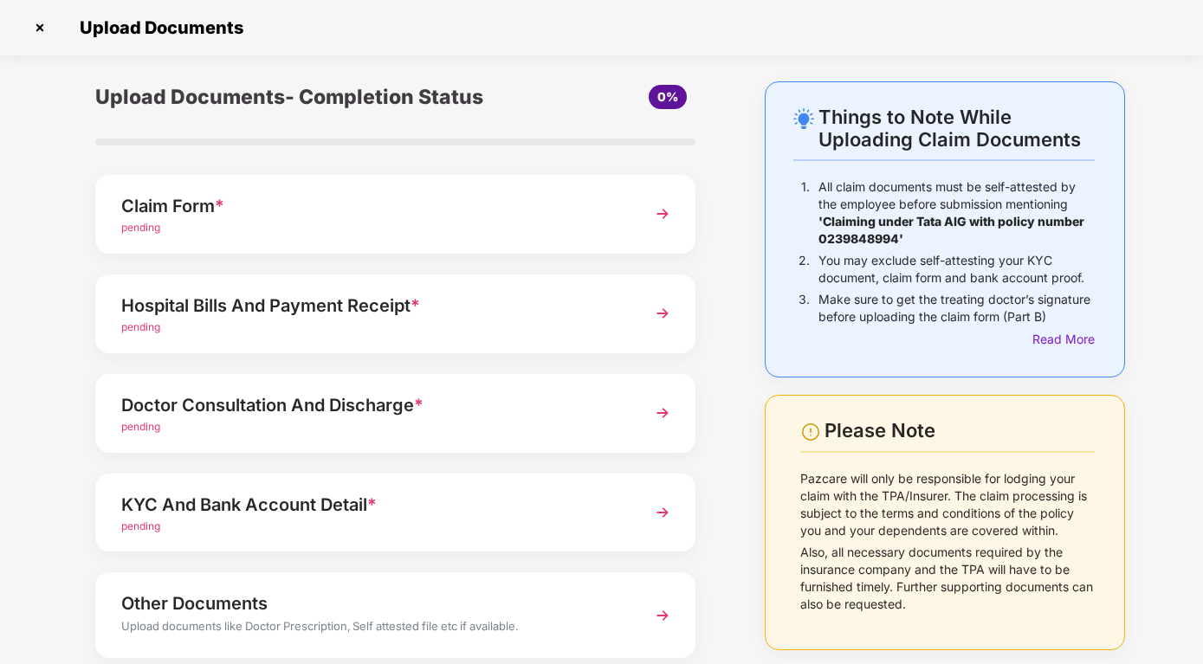
click at [143, 223] on span "pending" at bounding box center [140, 227] width 39 height 13
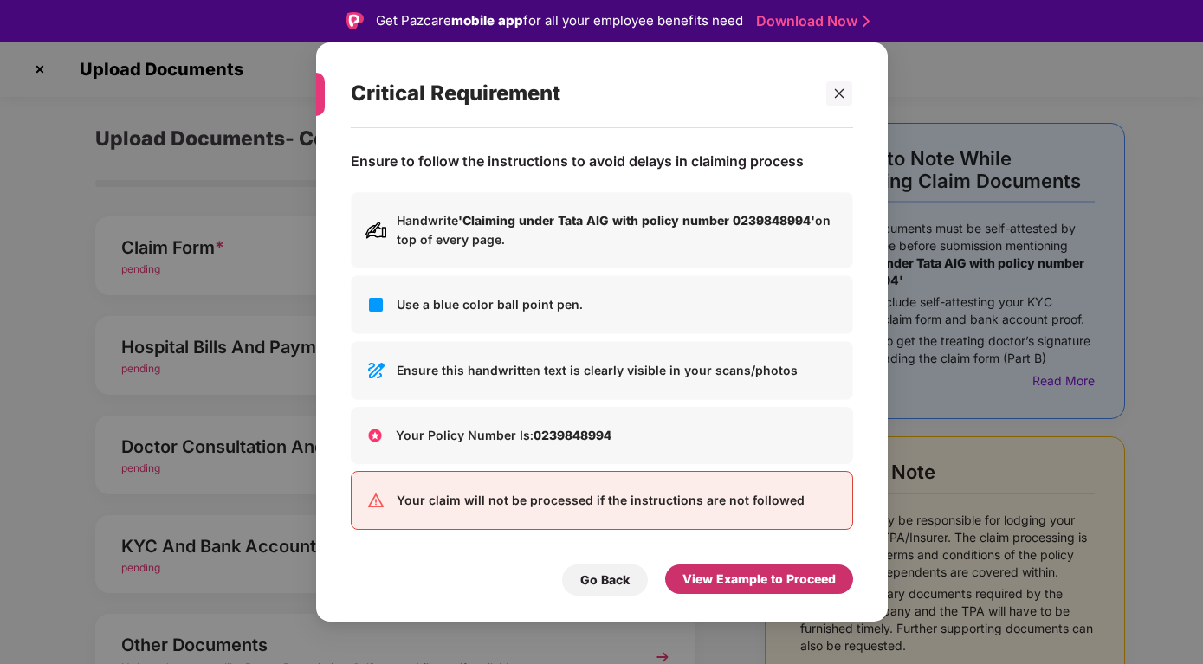
click at [719, 577] on div "View Example to Proceed" at bounding box center [758, 579] width 153 height 19
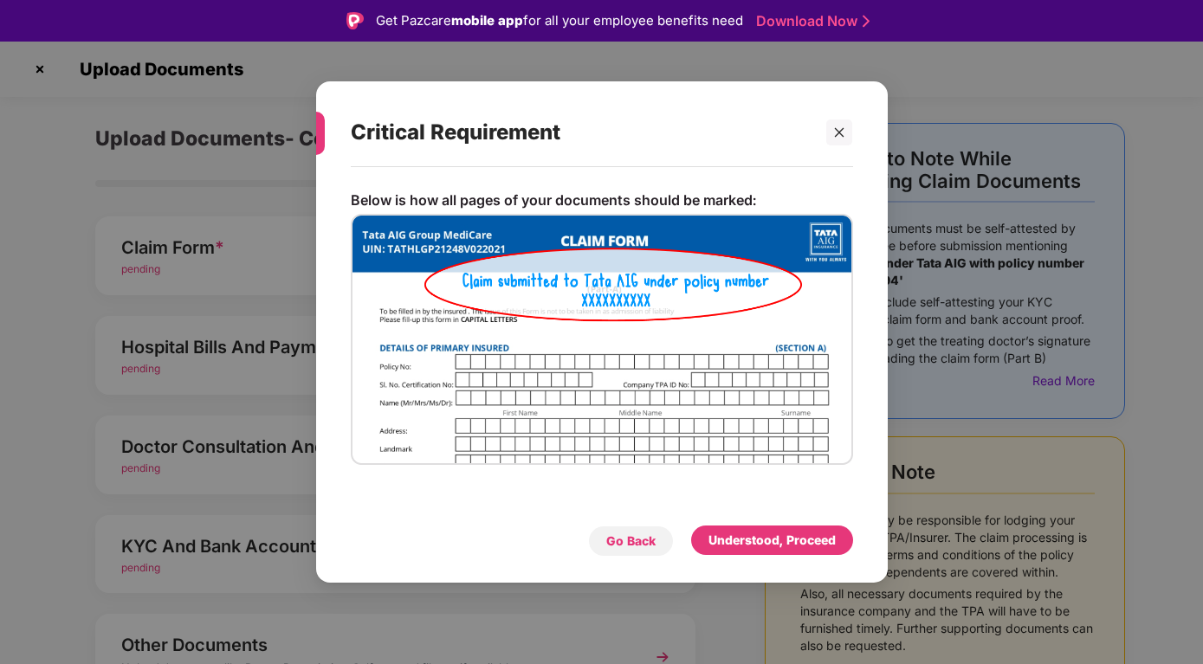
click at [642, 536] on div "Go Back" at bounding box center [630, 541] width 49 height 19
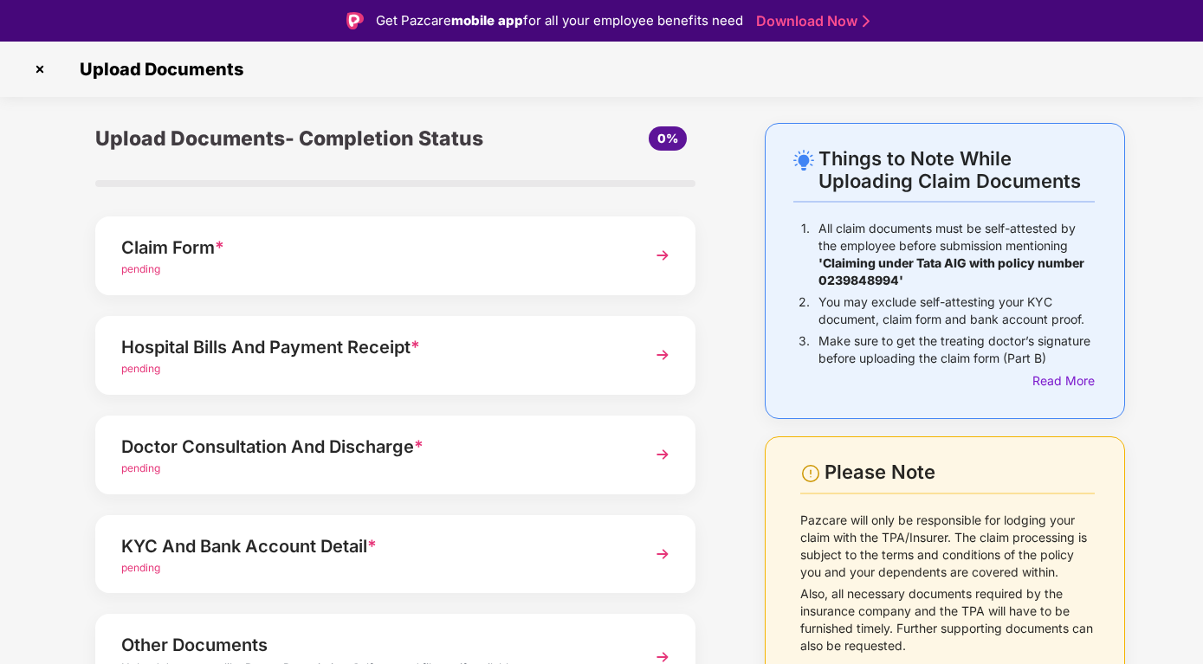
click at [145, 263] on span "pending" at bounding box center [140, 268] width 39 height 13
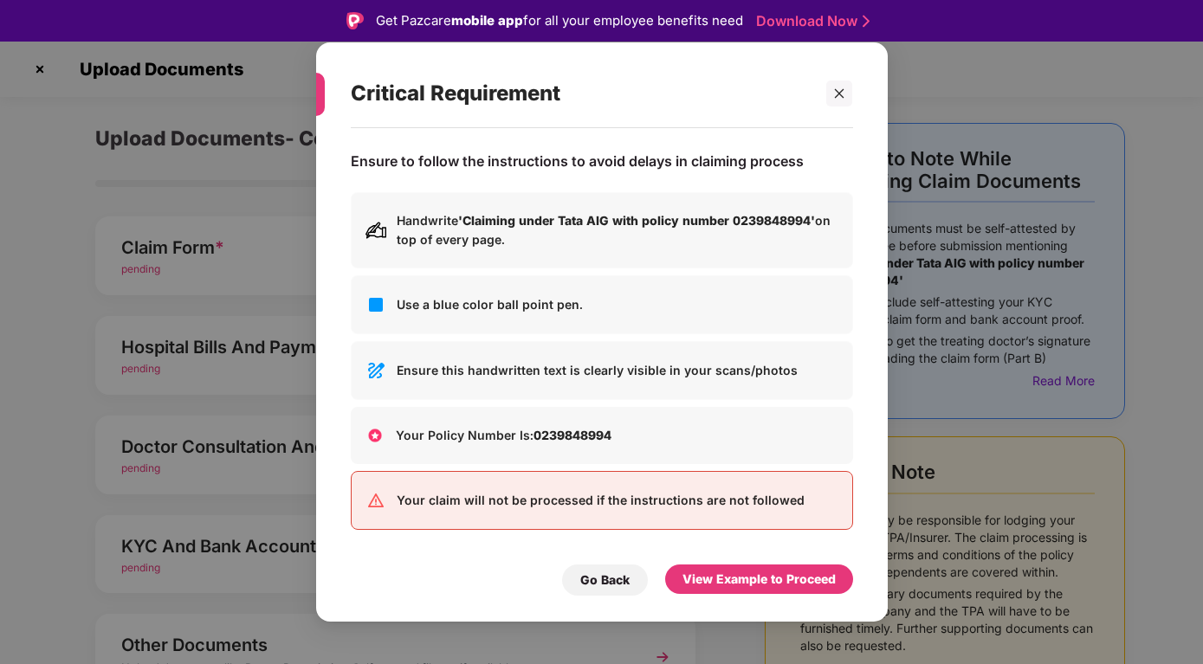
click at [145, 263] on div "Critical Requirement Ensure to follow the instructions to avoid delays in claim…" at bounding box center [601, 332] width 1203 height 664
click at [722, 572] on div "View Example to Proceed" at bounding box center [758, 579] width 153 height 19
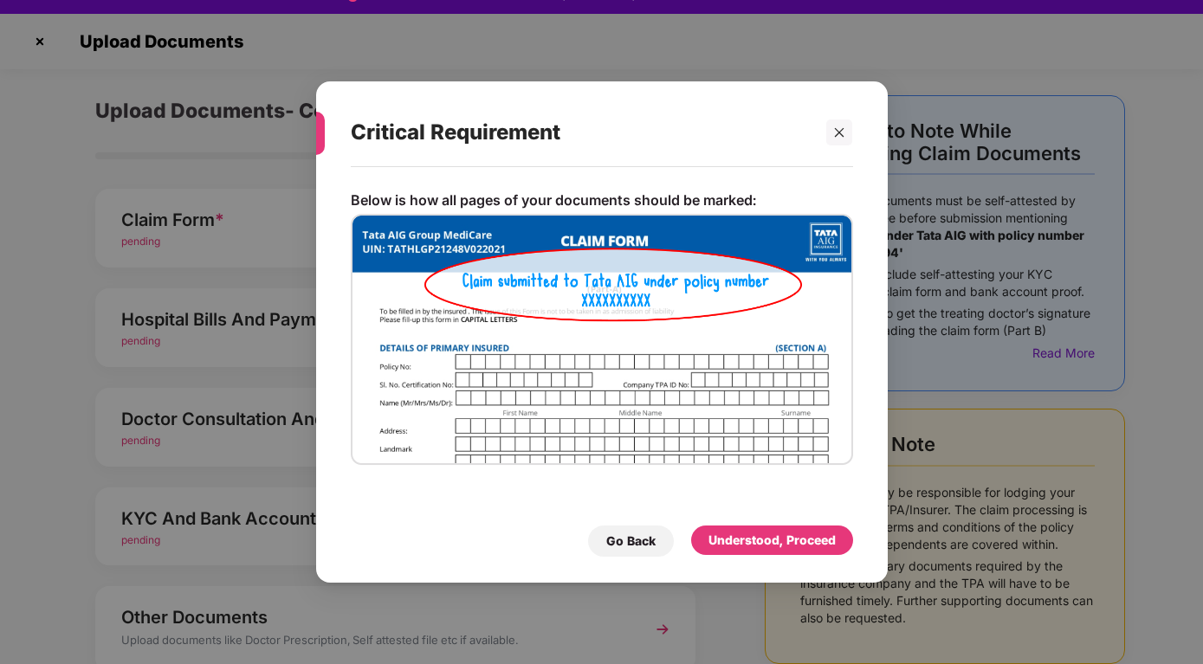
scroll to position [42, 0]
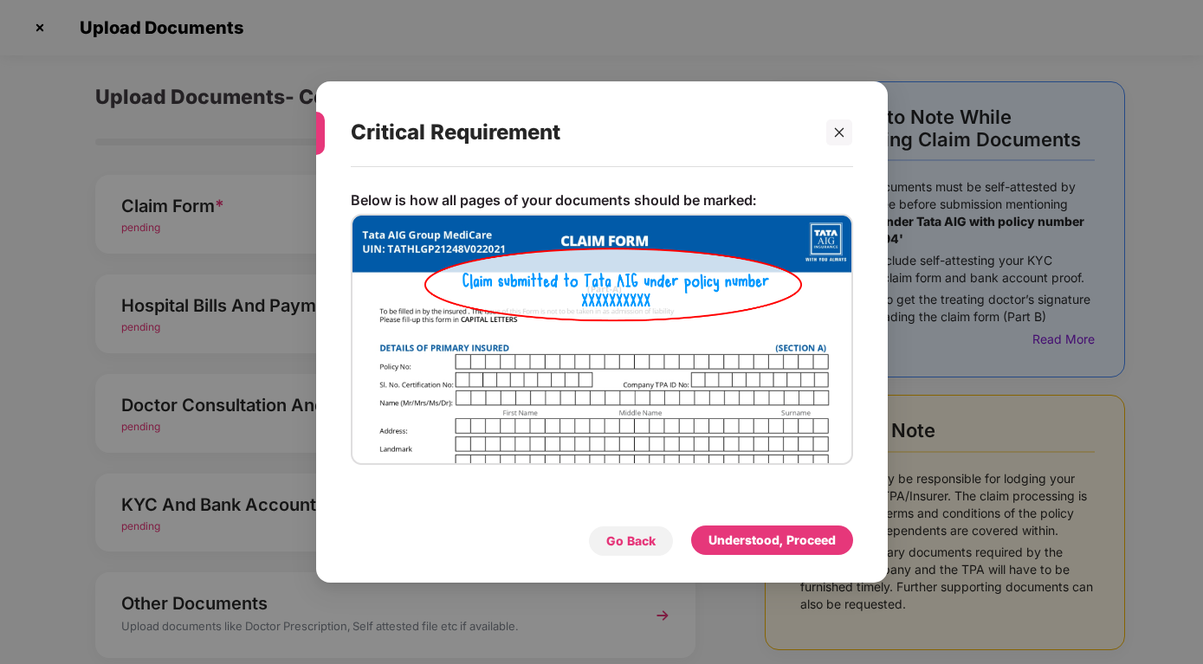
click at [643, 534] on div "Go Back" at bounding box center [630, 541] width 49 height 19
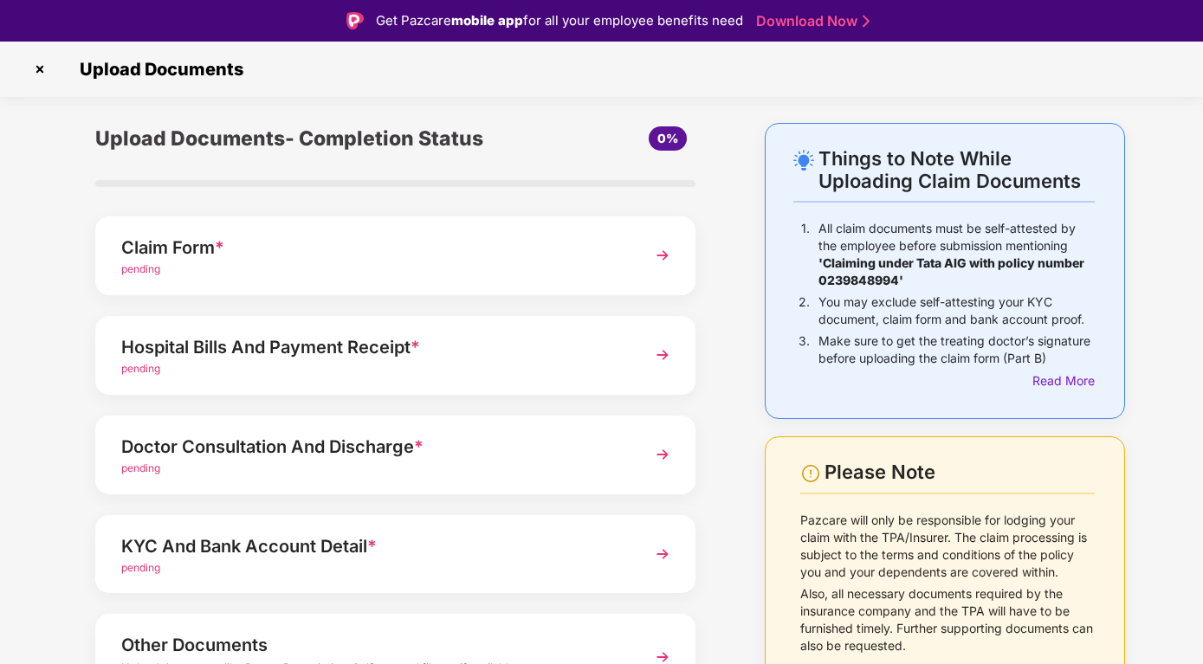
scroll to position [101, 0]
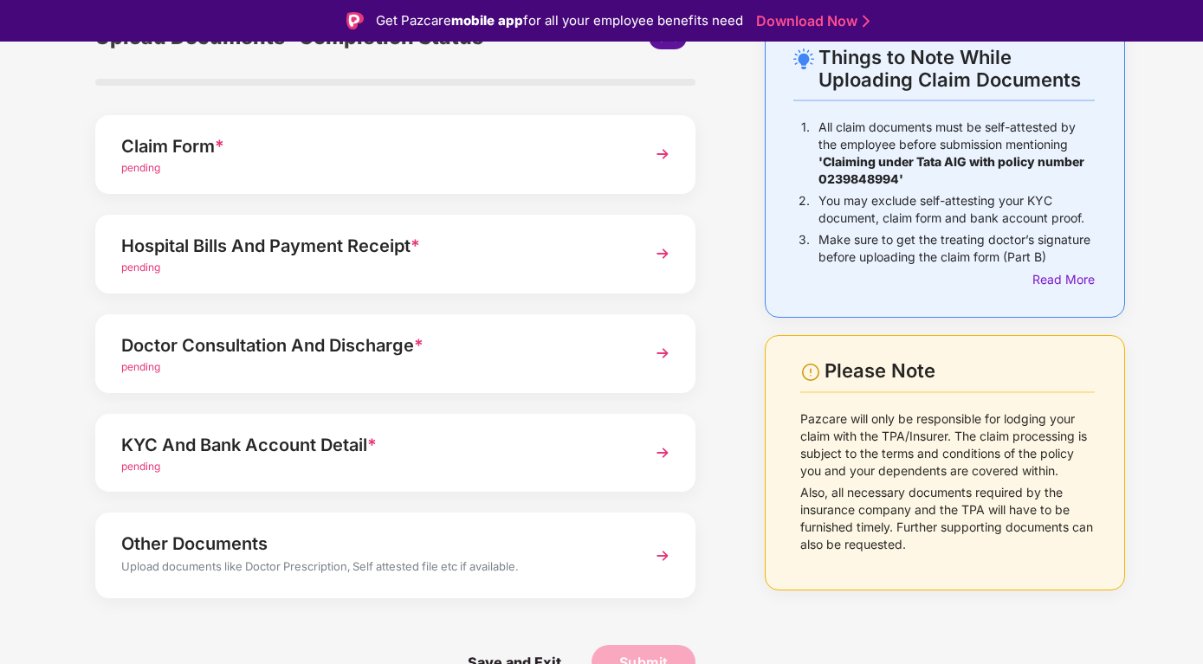
click at [288, 539] on div "Other Documents" at bounding box center [372, 544] width 502 height 28
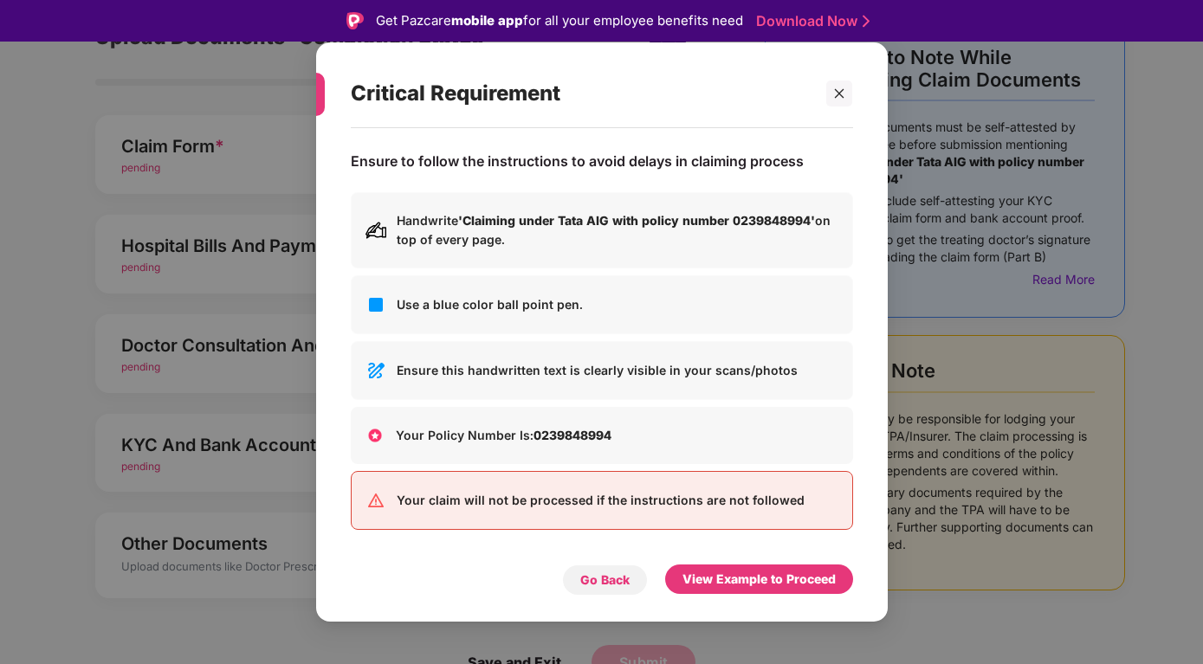
click at [606, 575] on div "Go Back" at bounding box center [604, 580] width 49 height 19
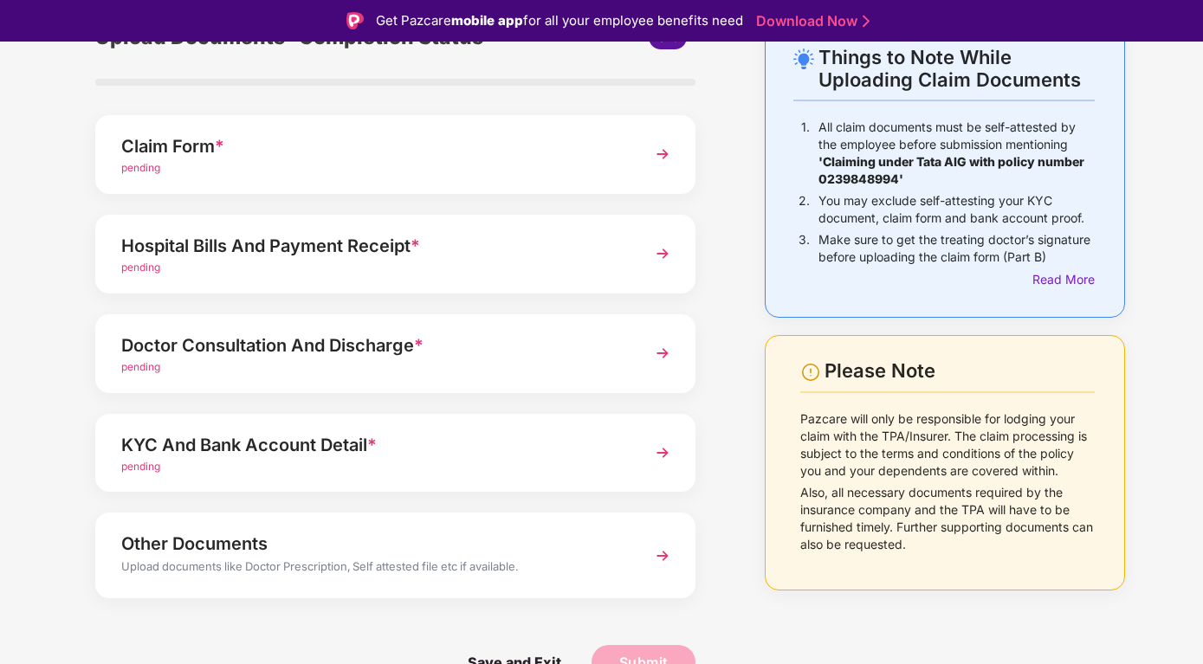
click at [663, 252] on img at bounding box center [662, 253] width 31 height 31
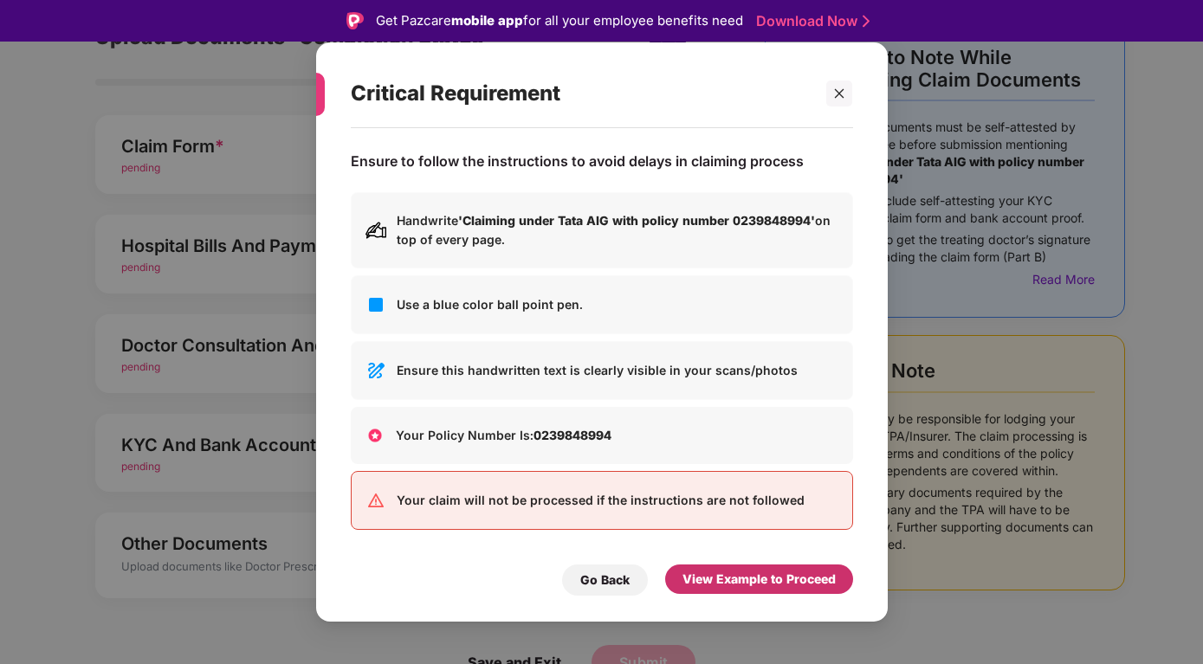
click at [745, 581] on div "View Example to Proceed" at bounding box center [758, 579] width 153 height 19
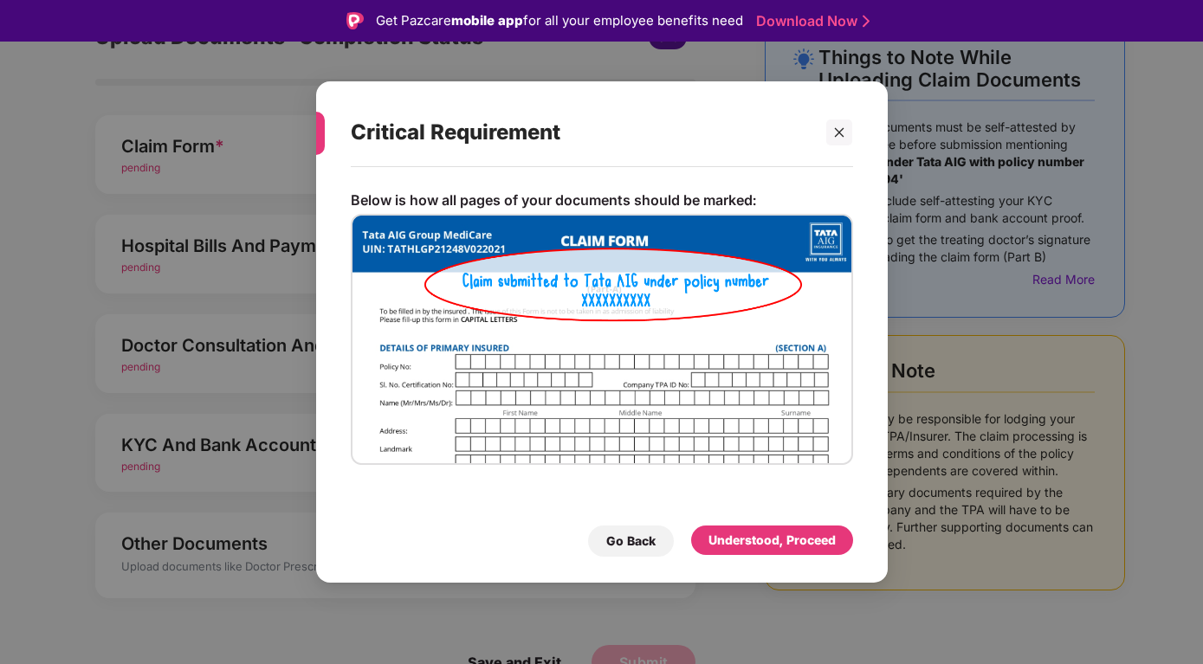
scroll to position [42, 0]
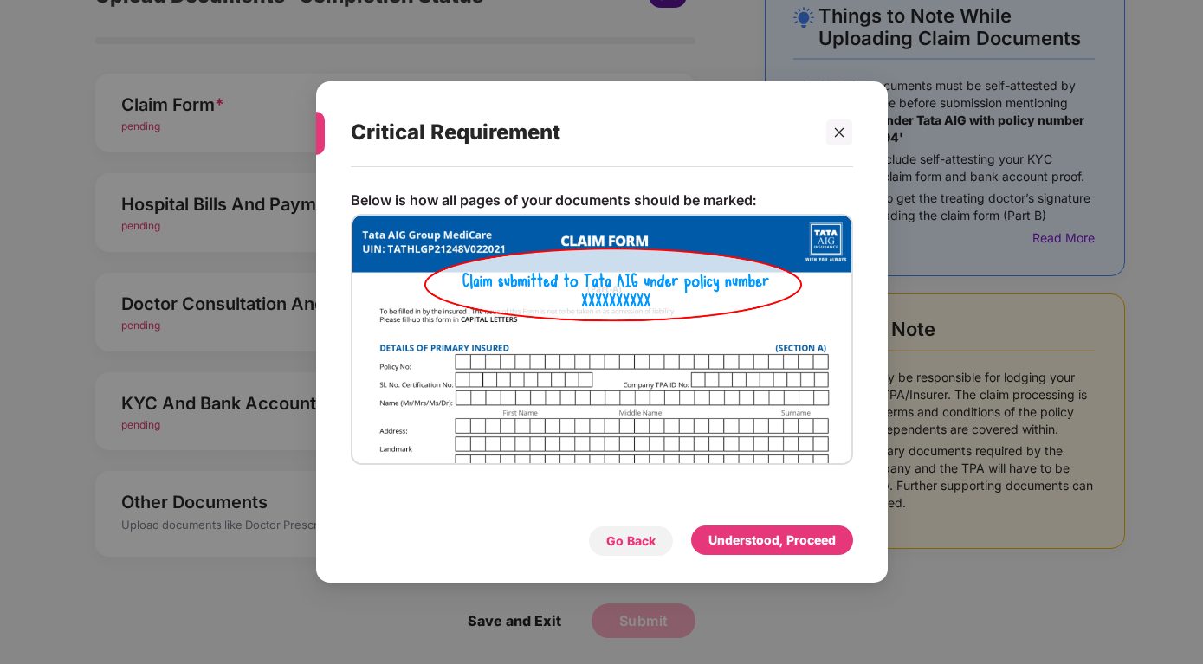
click at [619, 533] on div "Go Back" at bounding box center [630, 541] width 49 height 19
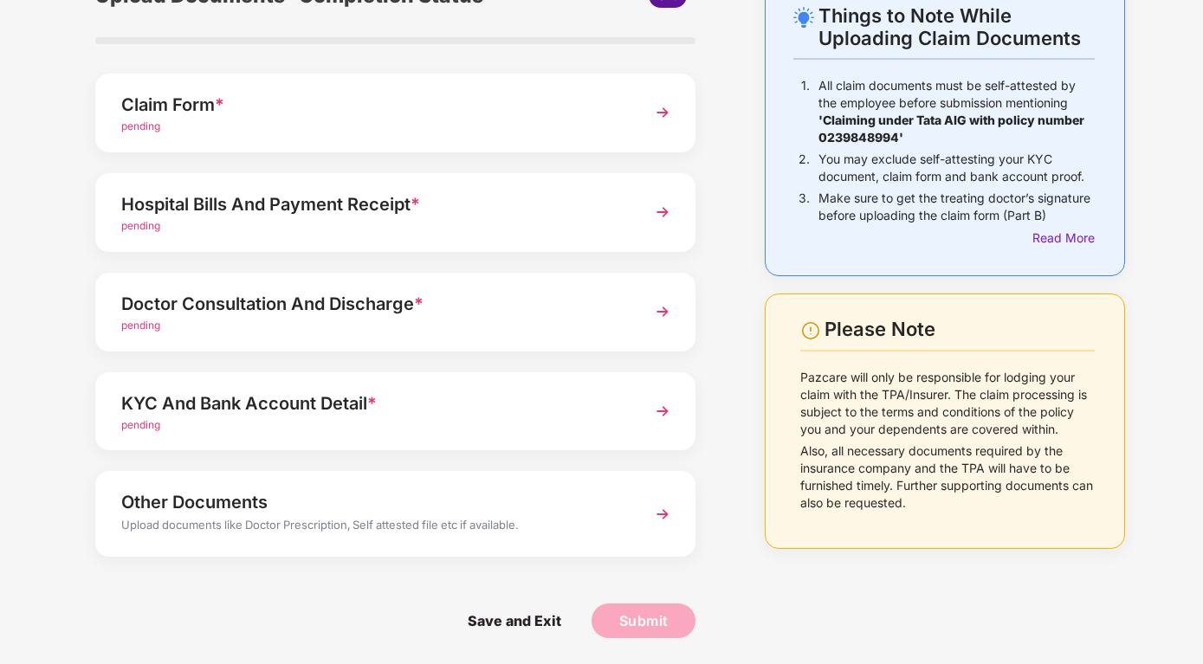
click at [659, 411] on img at bounding box center [662, 411] width 31 height 31
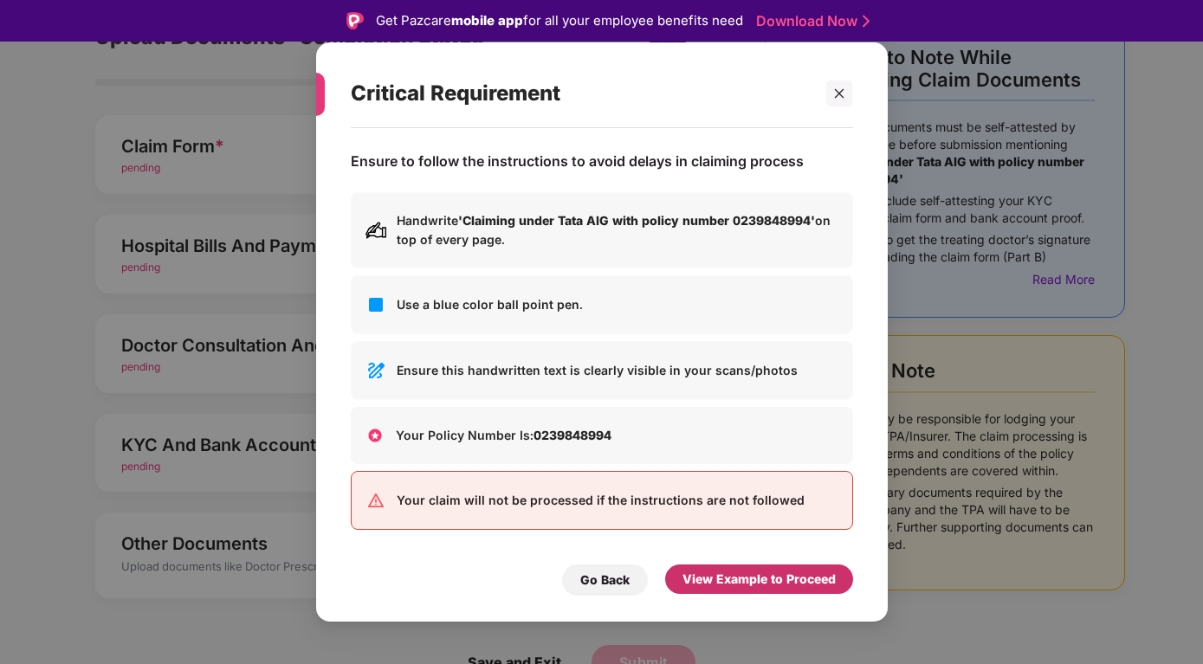
click at [740, 578] on div "View Example to Proceed" at bounding box center [758, 579] width 153 height 19
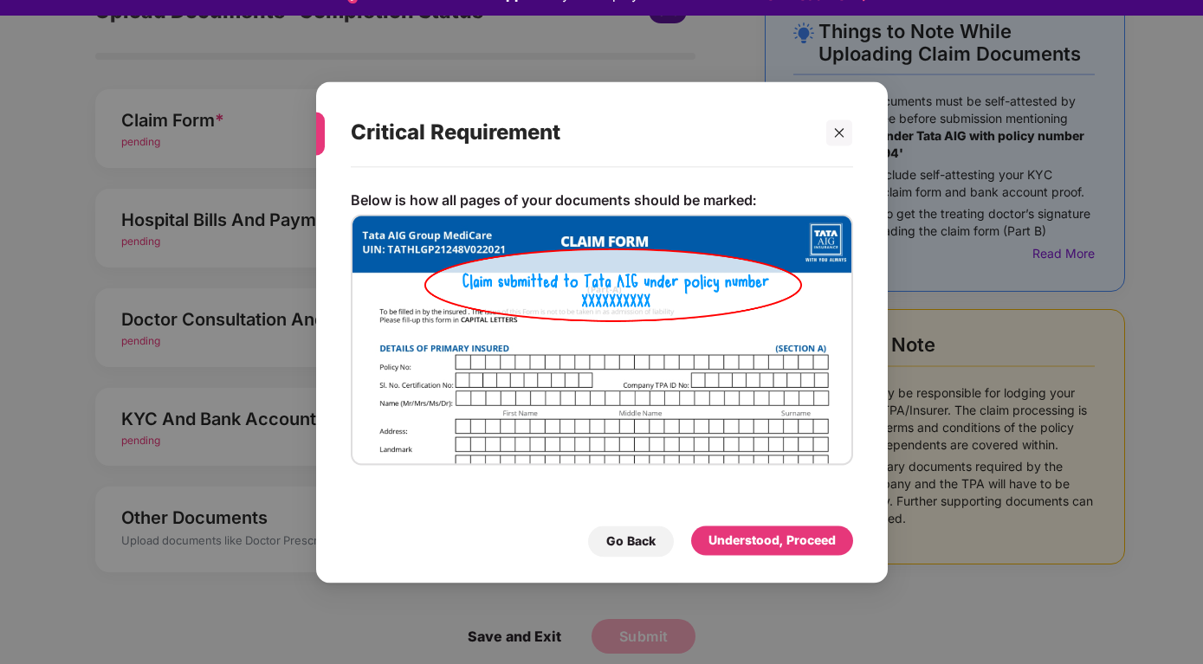
scroll to position [42, 0]
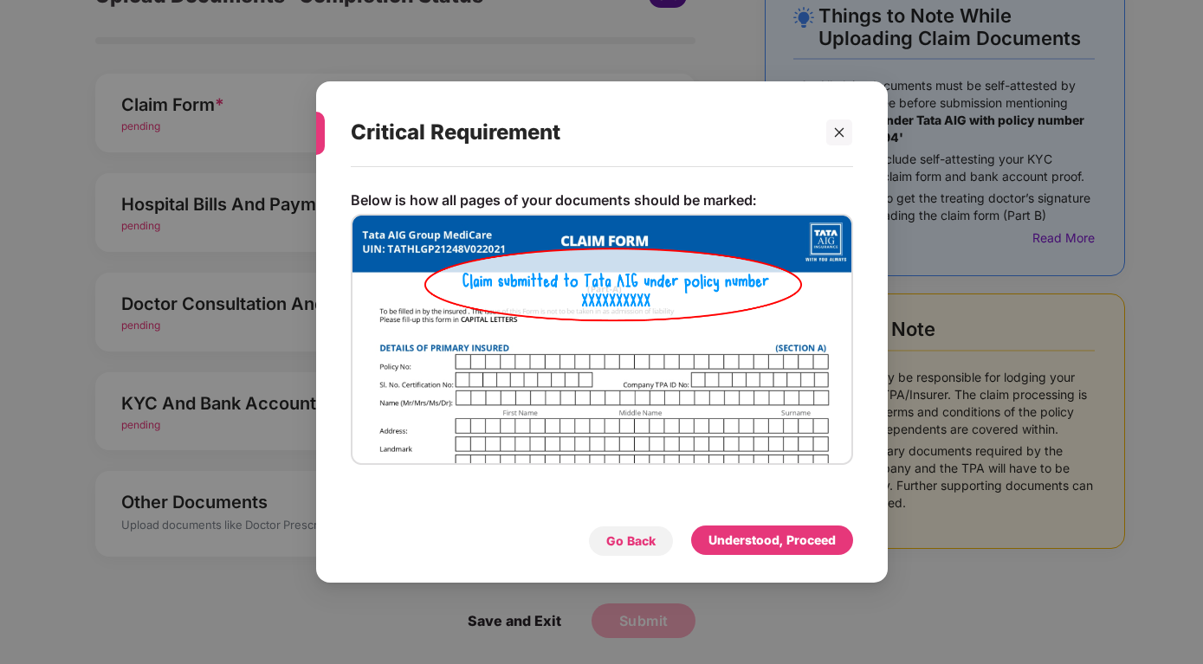
click at [604, 533] on div "Go Back" at bounding box center [631, 541] width 86 height 31
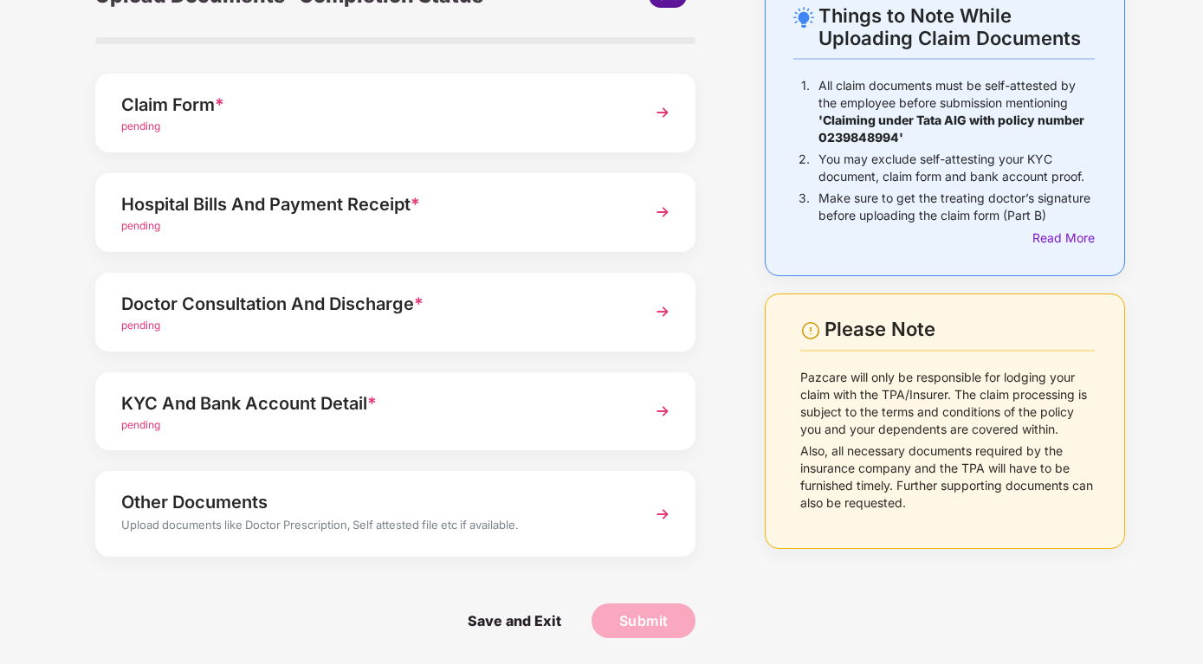
scroll to position [0, 0]
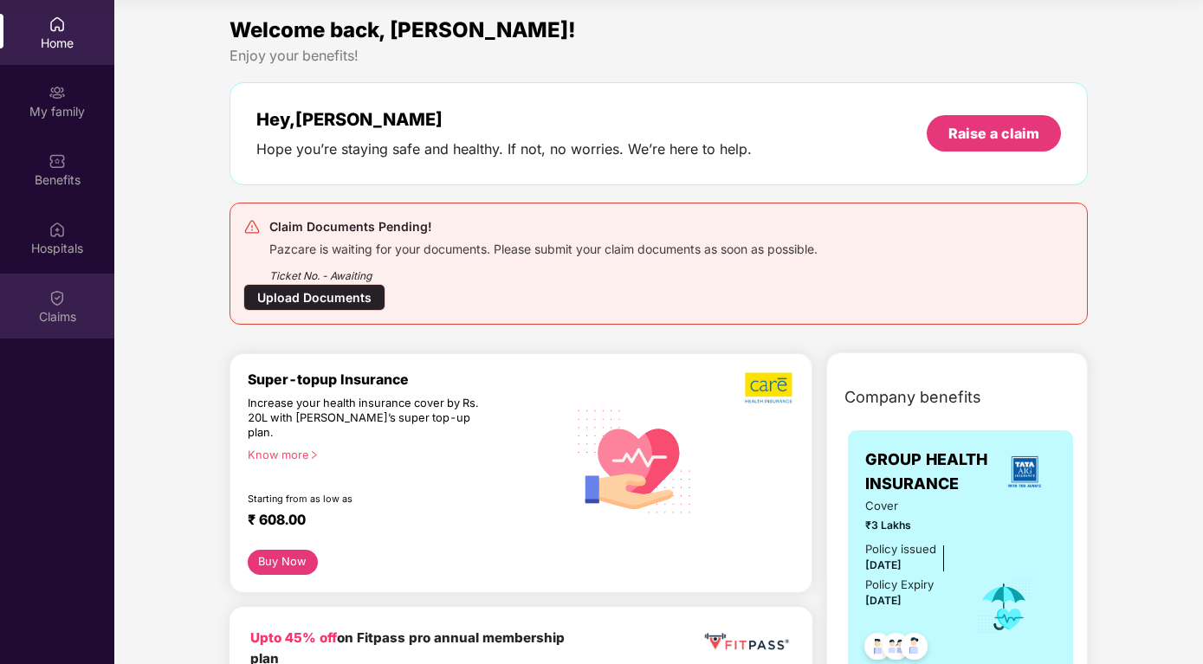
click at [44, 297] on div "Claims" at bounding box center [57, 306] width 114 height 65
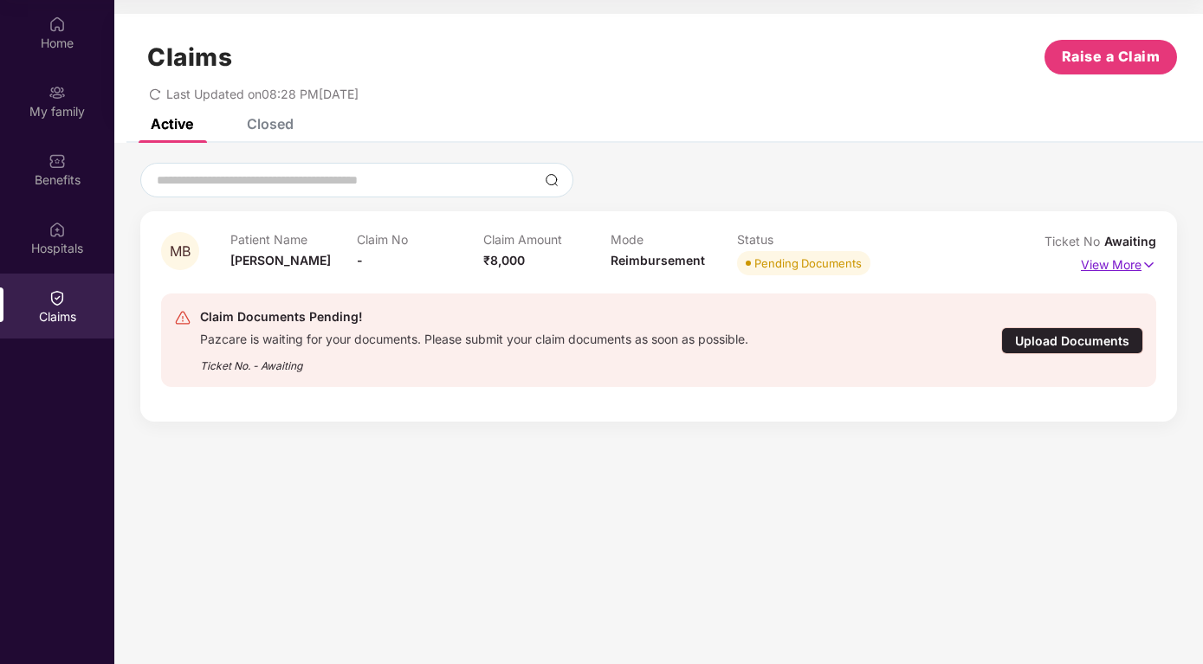
click at [1104, 263] on p "View More" at bounding box center [1118, 262] width 75 height 23
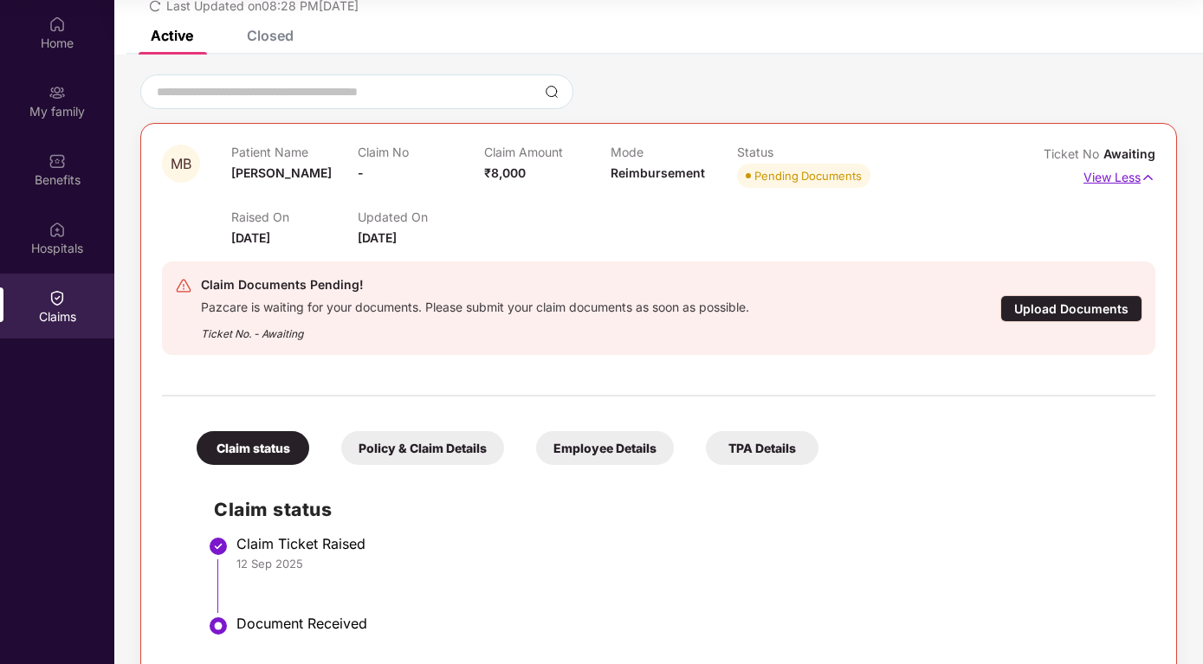
scroll to position [126, 0]
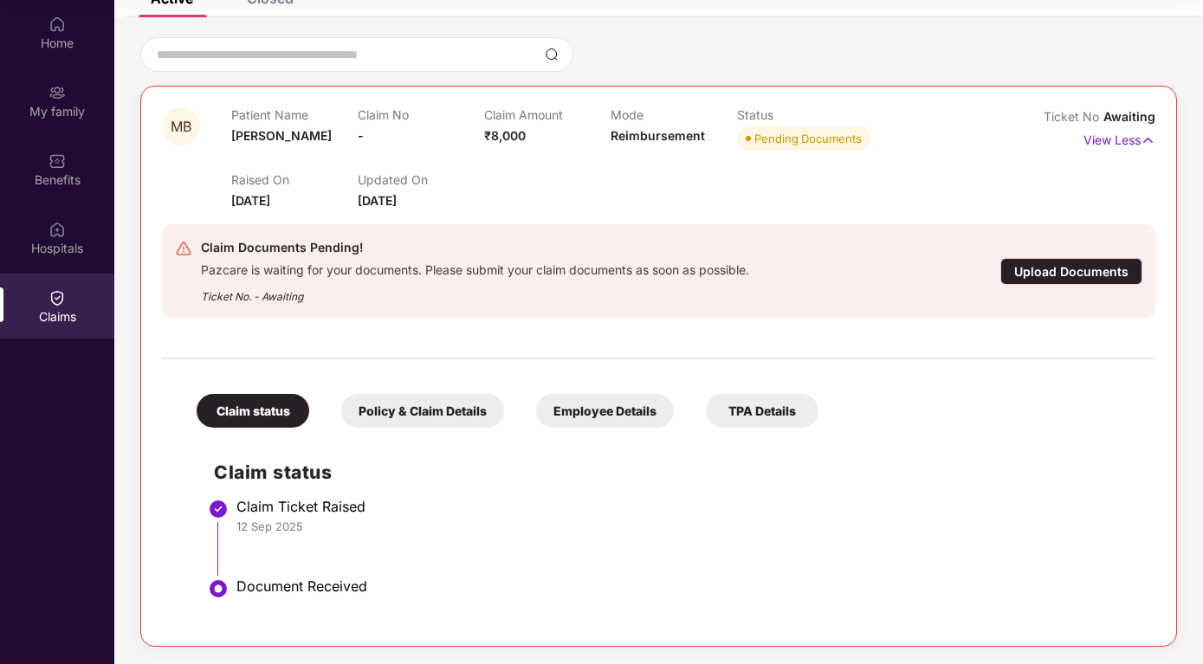
click at [216, 590] on img at bounding box center [218, 588] width 21 height 21
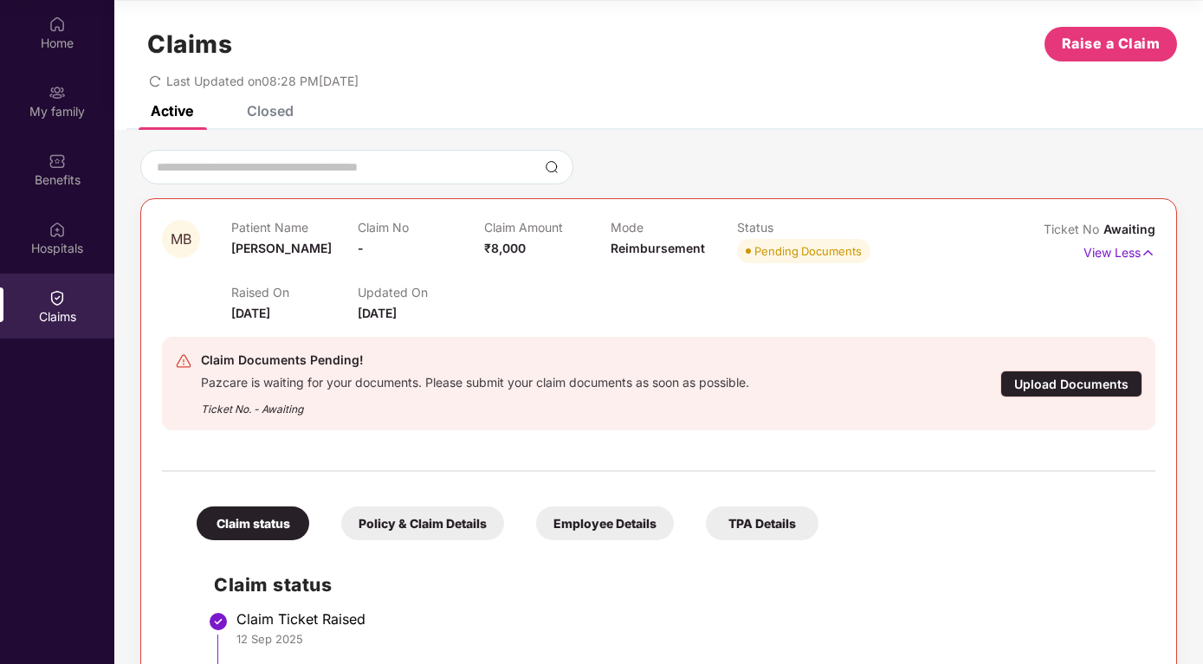
scroll to position [0, 0]
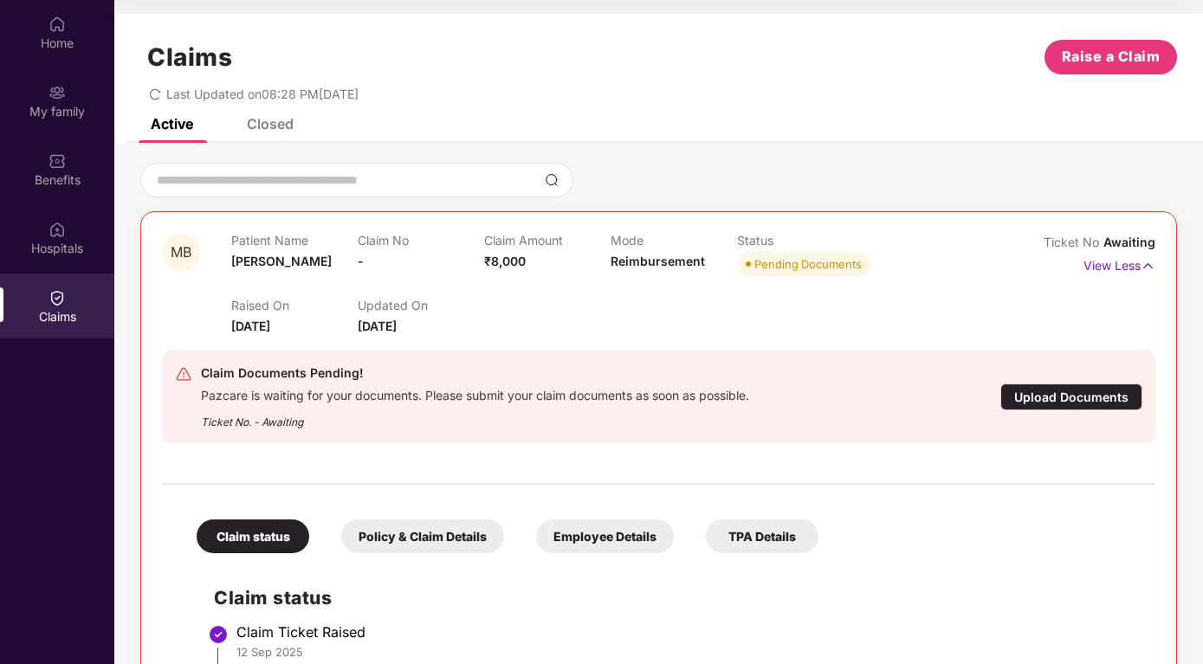
click at [273, 126] on div "Closed" at bounding box center [270, 123] width 47 height 17
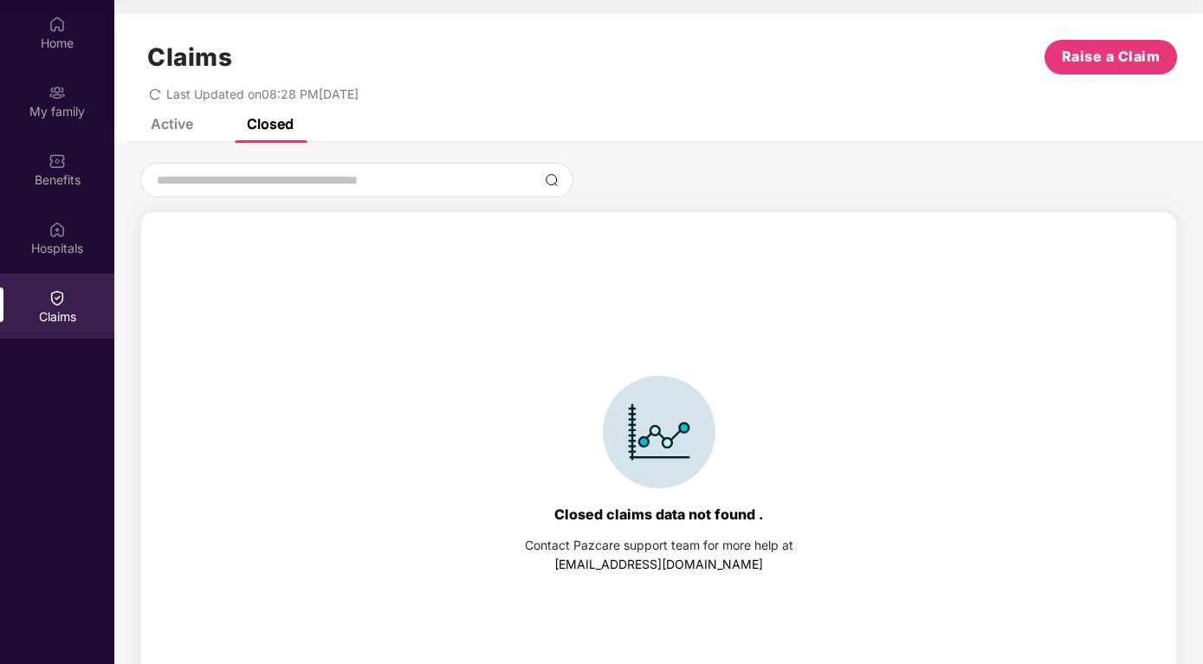
click at [163, 122] on div "Active" at bounding box center [172, 123] width 42 height 17
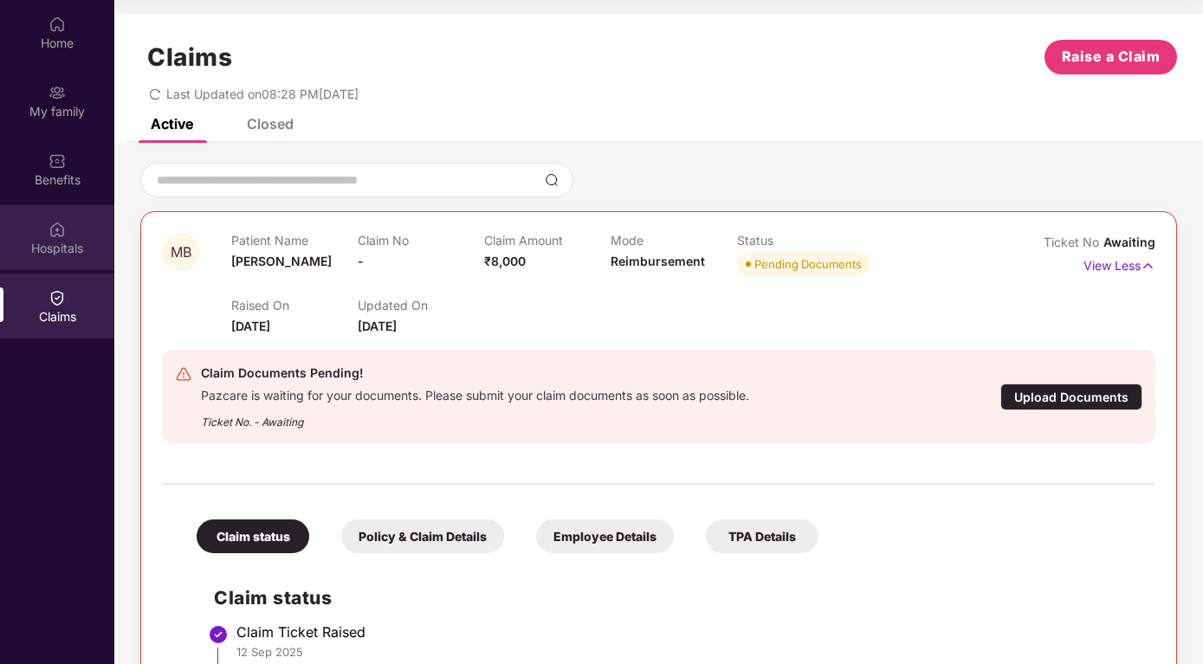
click at [69, 253] on div "Hospitals" at bounding box center [57, 248] width 114 height 17
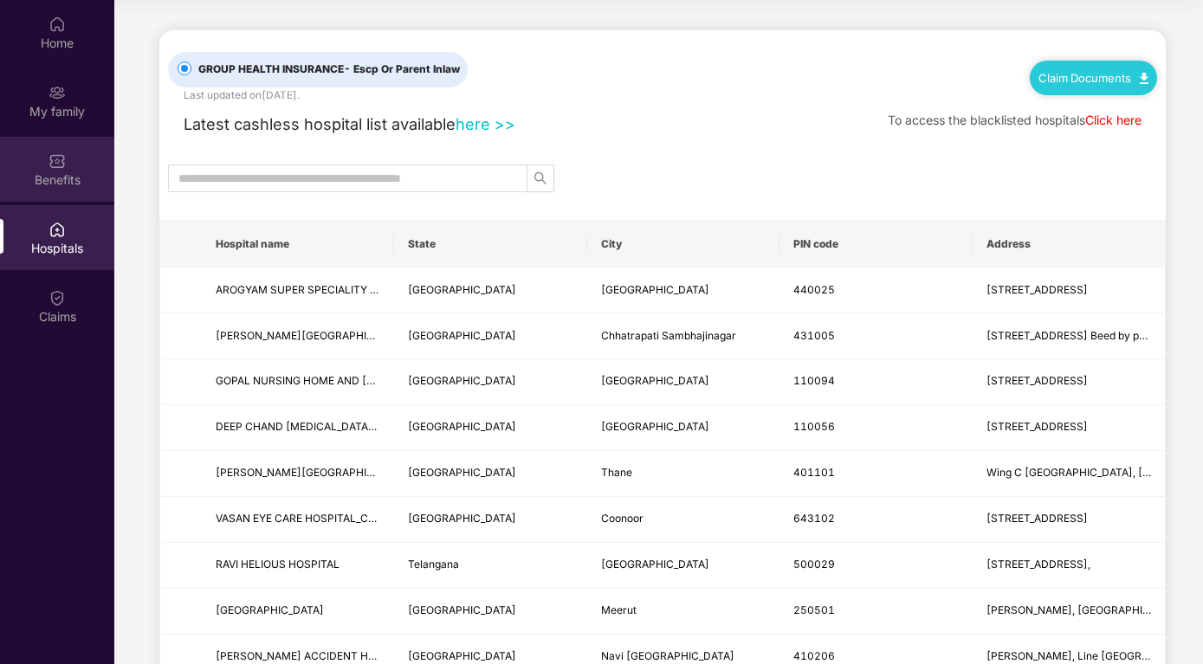
click at [61, 176] on div "Benefits" at bounding box center [57, 179] width 114 height 17
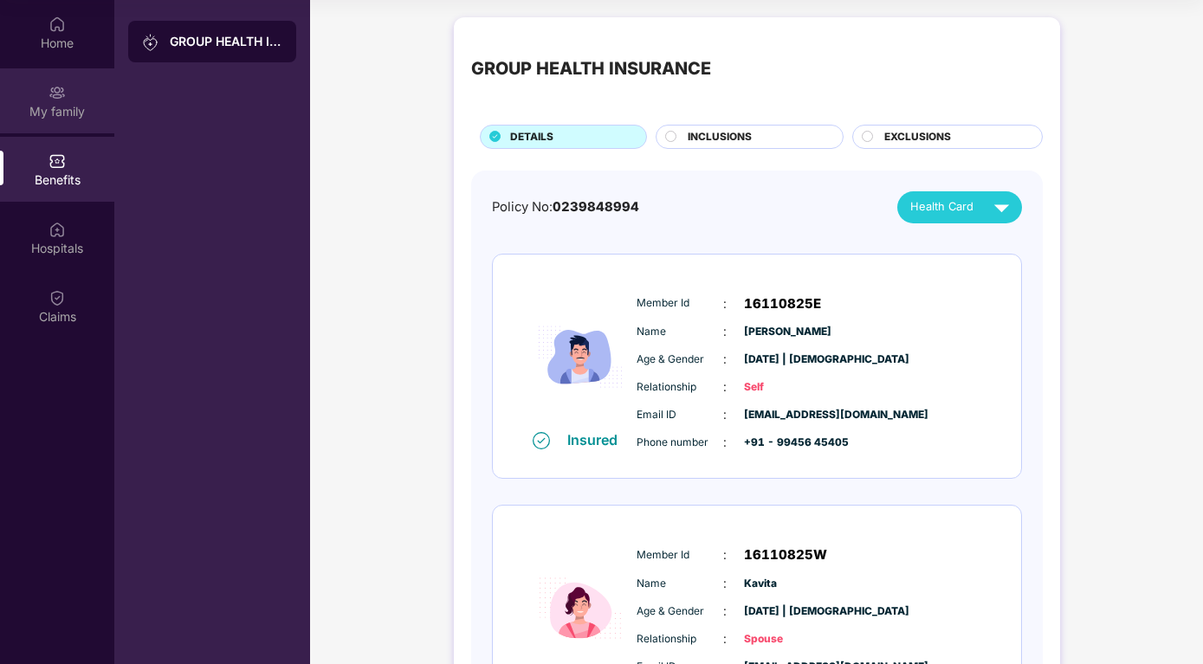
click at [53, 103] on div "My family" at bounding box center [57, 111] width 114 height 17
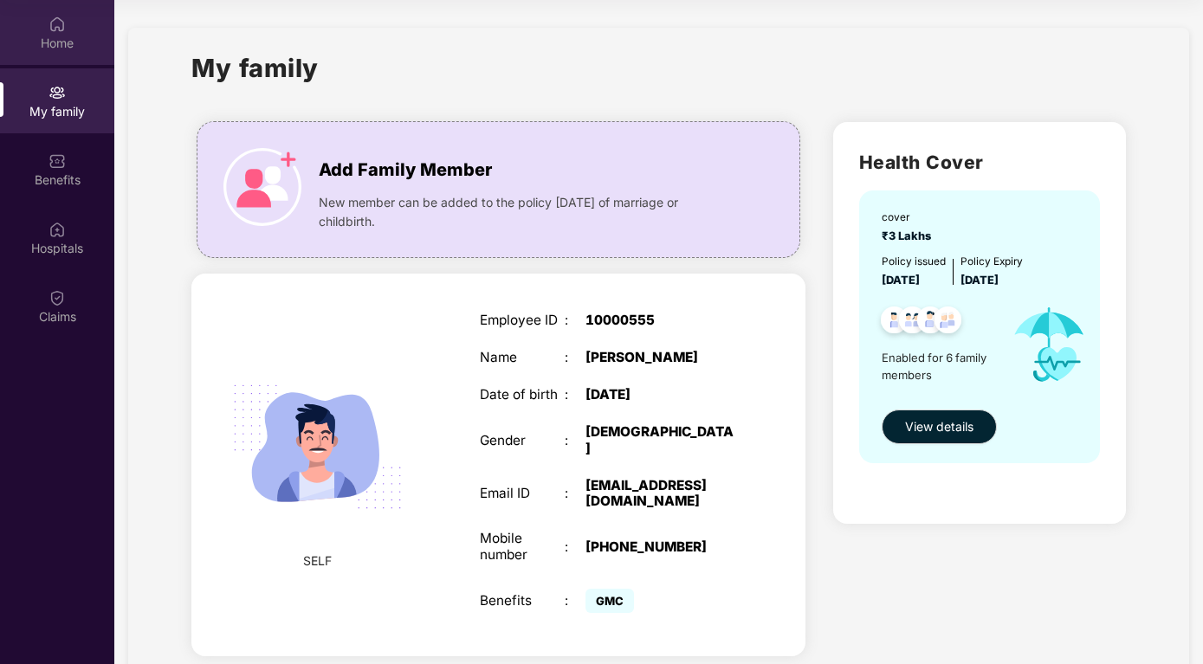
click at [51, 46] on div "Home" at bounding box center [57, 43] width 114 height 17
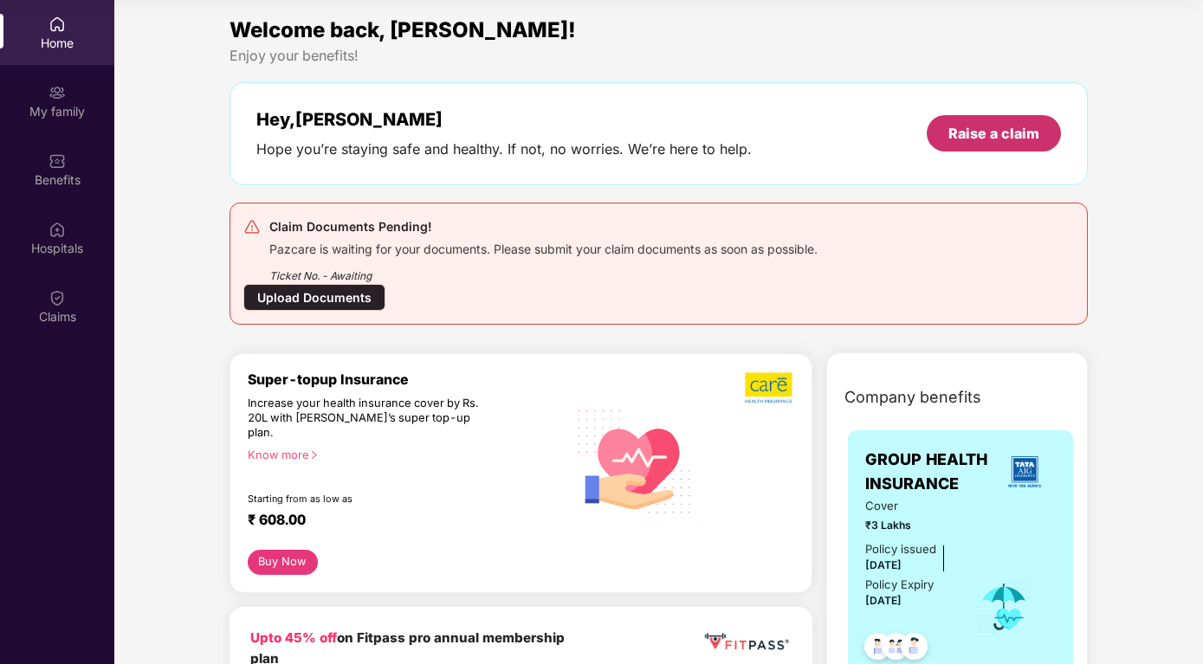
click at [949, 129] on div "Raise a claim" at bounding box center [993, 133] width 134 height 36
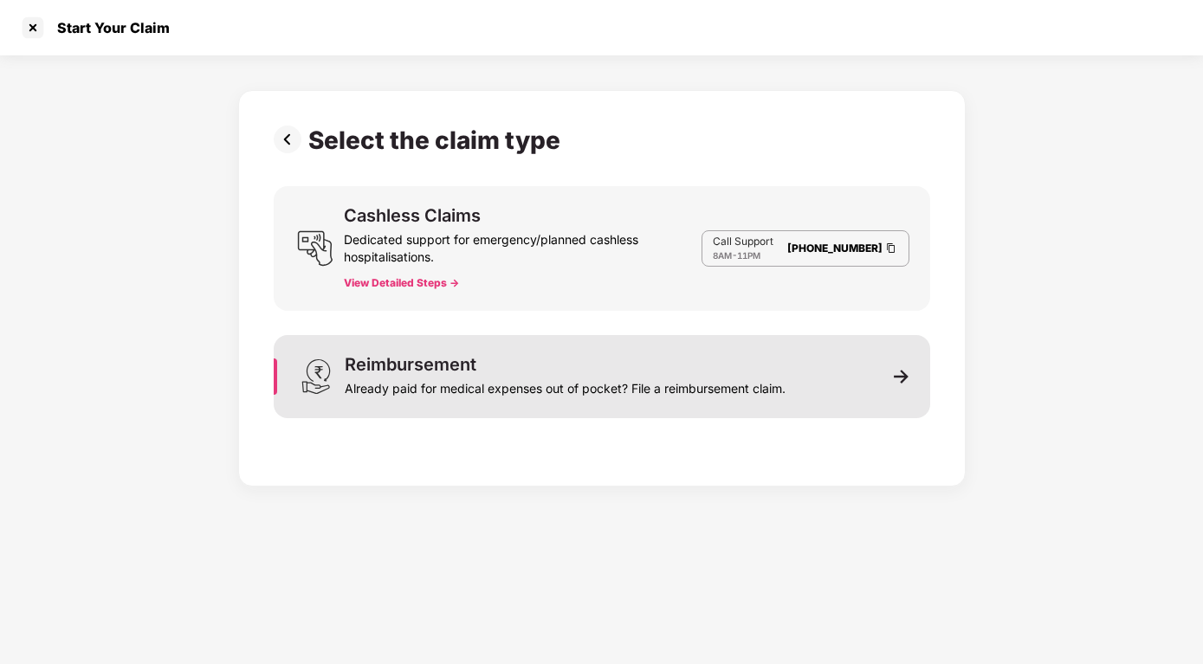
click at [853, 383] on div "Reimbursement Already paid for medical expenses out of pocket? File a reimburse…" at bounding box center [602, 376] width 656 height 83
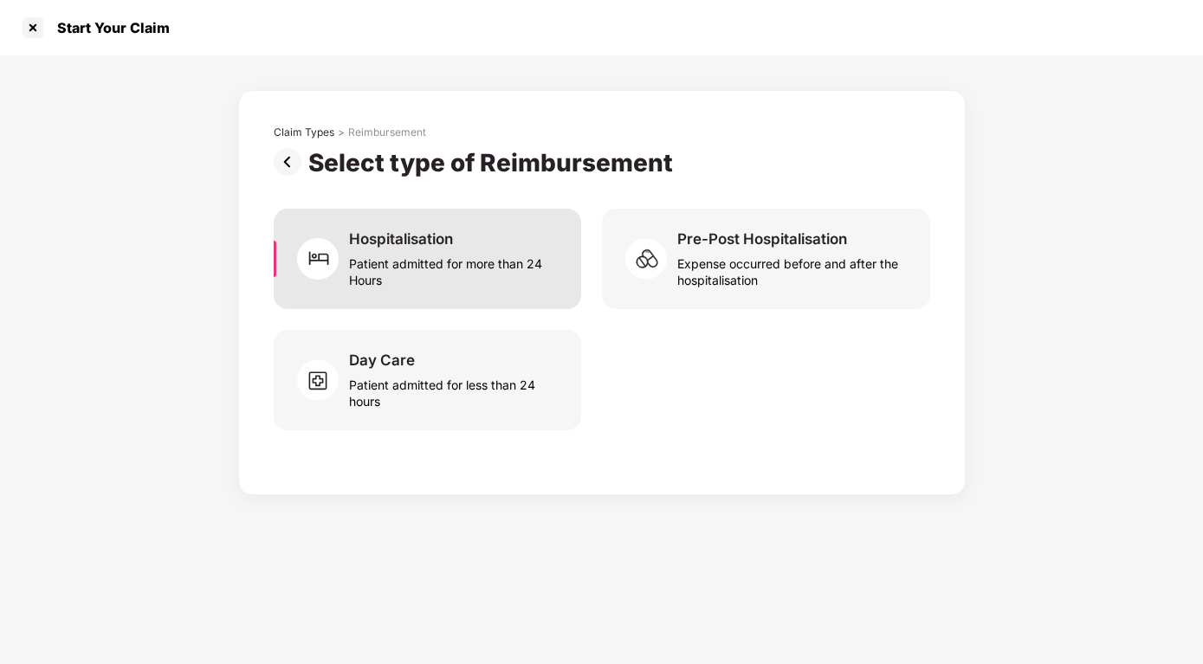
click at [430, 257] on div "Patient admitted for more than 24 Hours" at bounding box center [454, 269] width 210 height 40
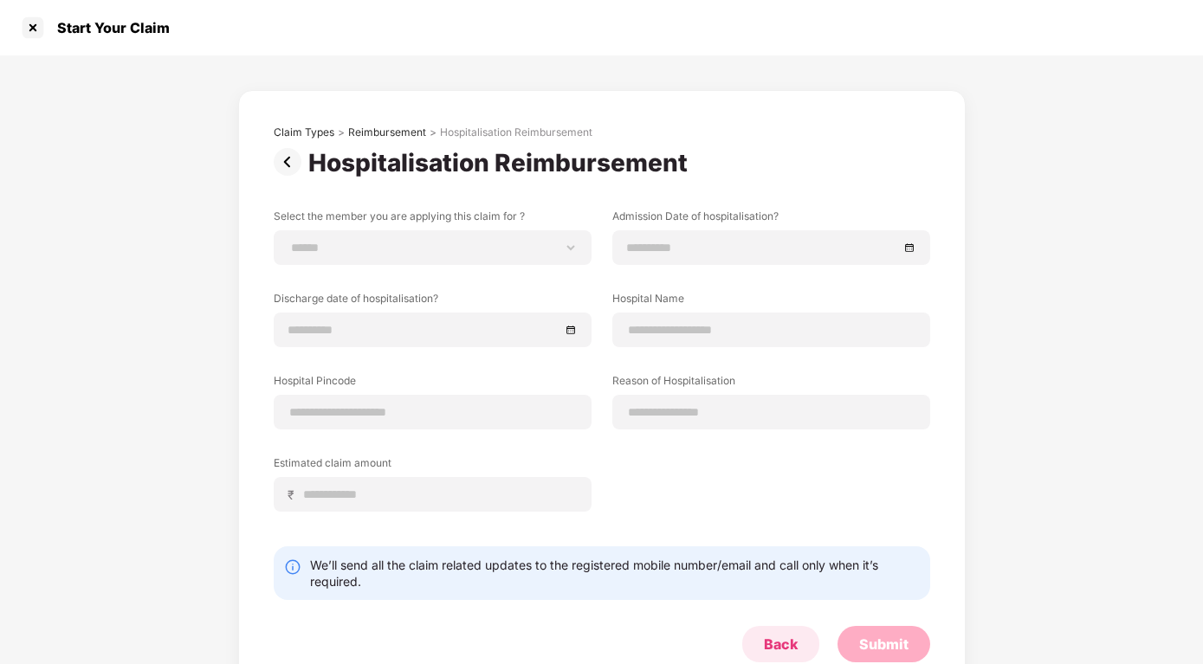
click at [793, 645] on div "Back" at bounding box center [781, 644] width 34 height 19
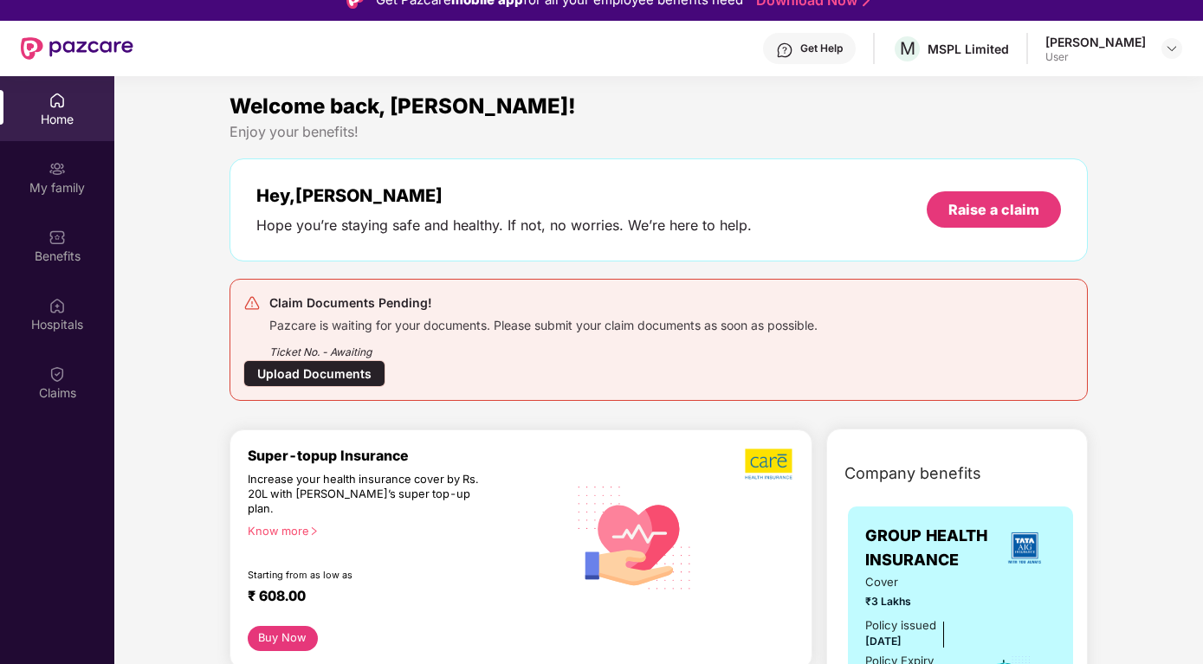
scroll to position [0, 0]
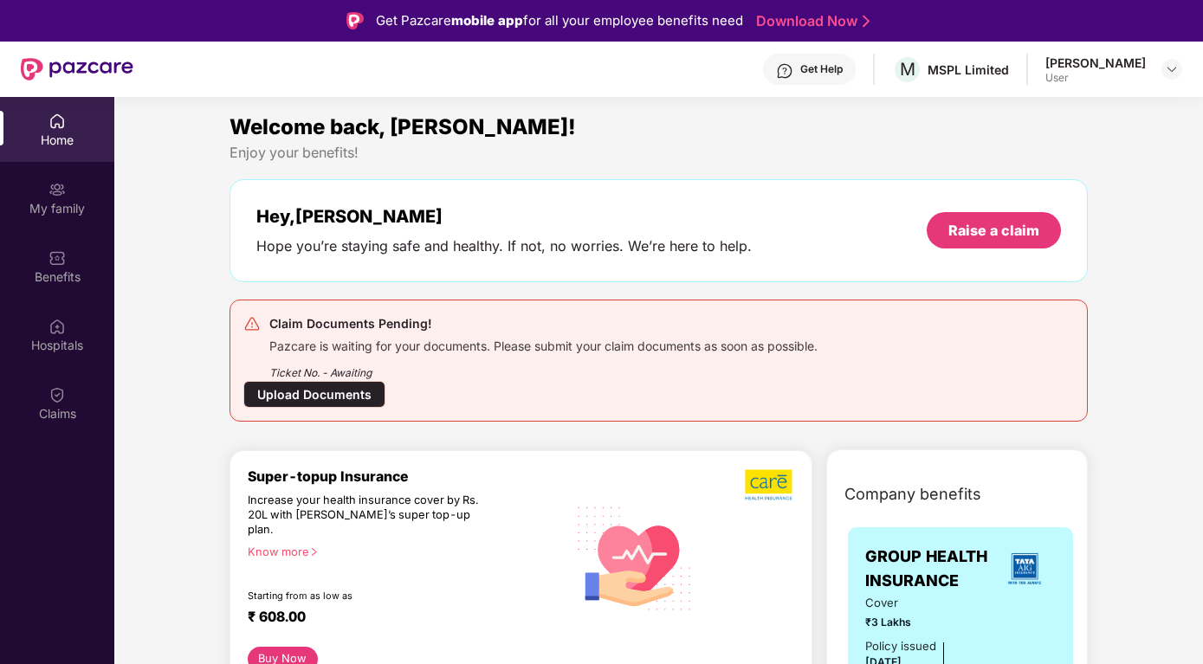
click at [338, 387] on div "Upload Documents" at bounding box center [314, 394] width 142 height 27
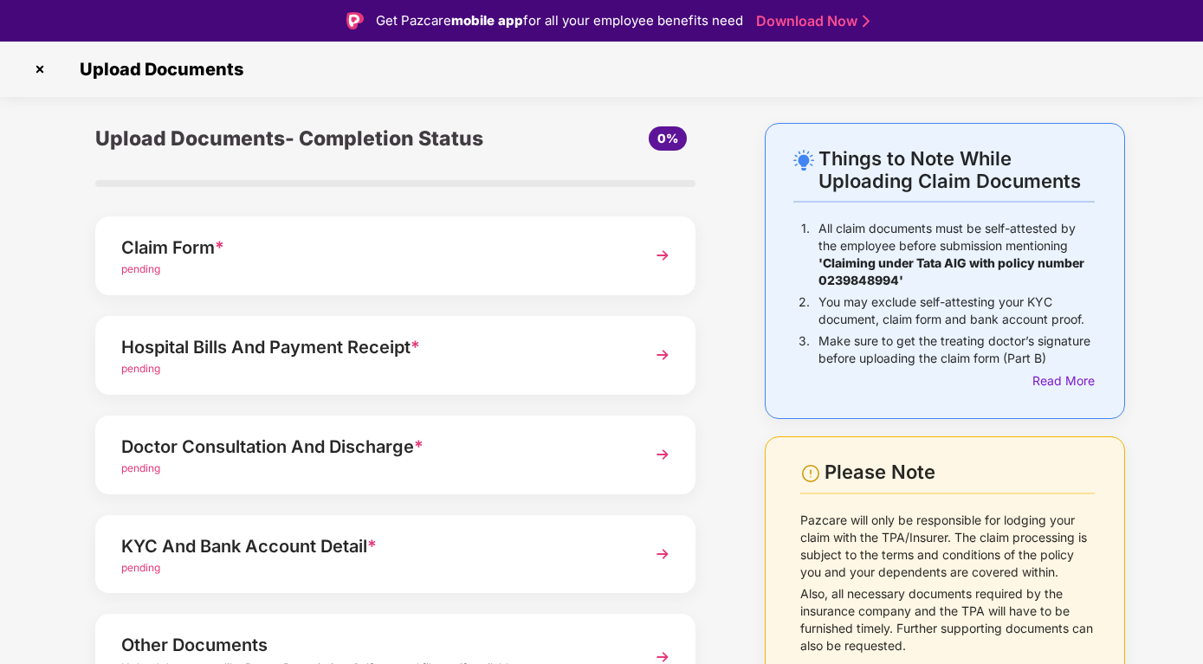
click at [668, 254] on img at bounding box center [662, 255] width 31 height 31
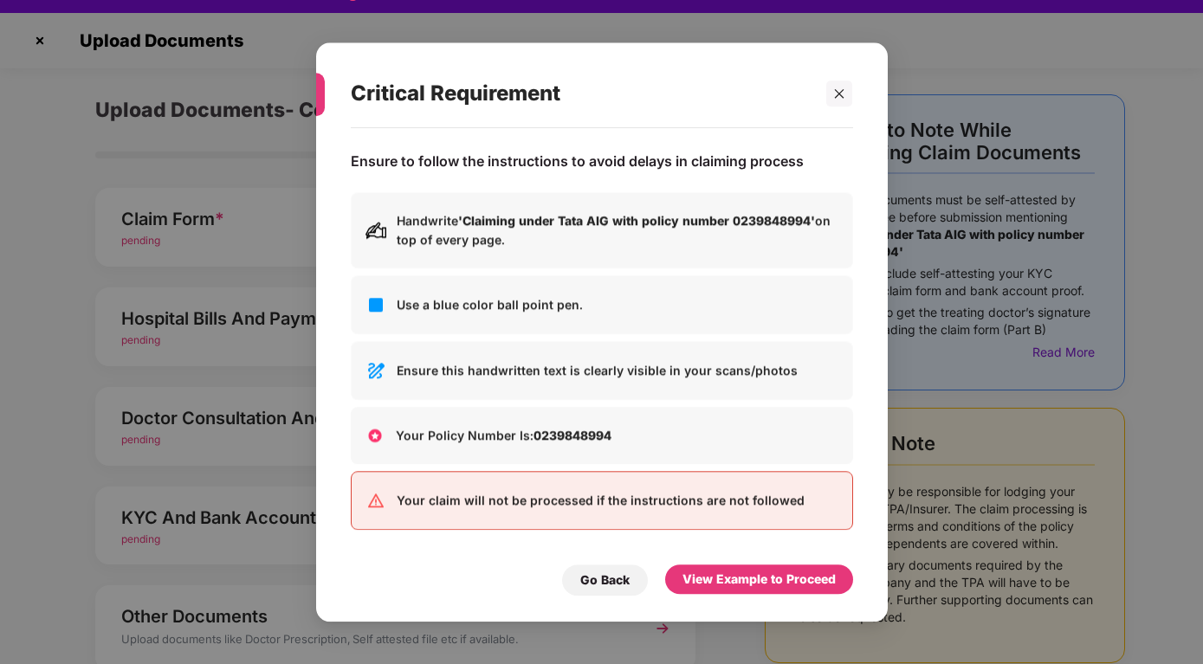
scroll to position [42, 0]
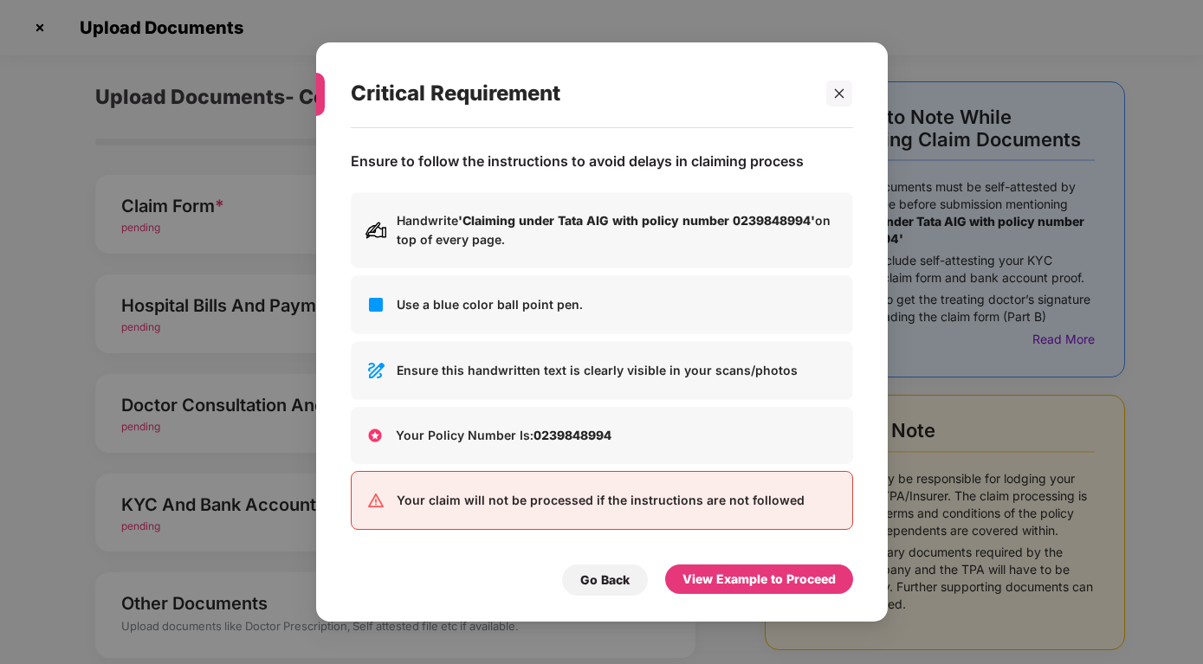
click at [540, 227] on b "'Claiming under Tata AIG with policy number 0239848994'" at bounding box center [636, 220] width 357 height 15
click at [378, 299] on img at bounding box center [375, 304] width 21 height 21
click at [376, 365] on img at bounding box center [375, 370] width 21 height 21
click at [372, 436] on img at bounding box center [375, 435] width 21 height 21
click at [722, 582] on div "View Example to Proceed" at bounding box center [758, 579] width 153 height 19
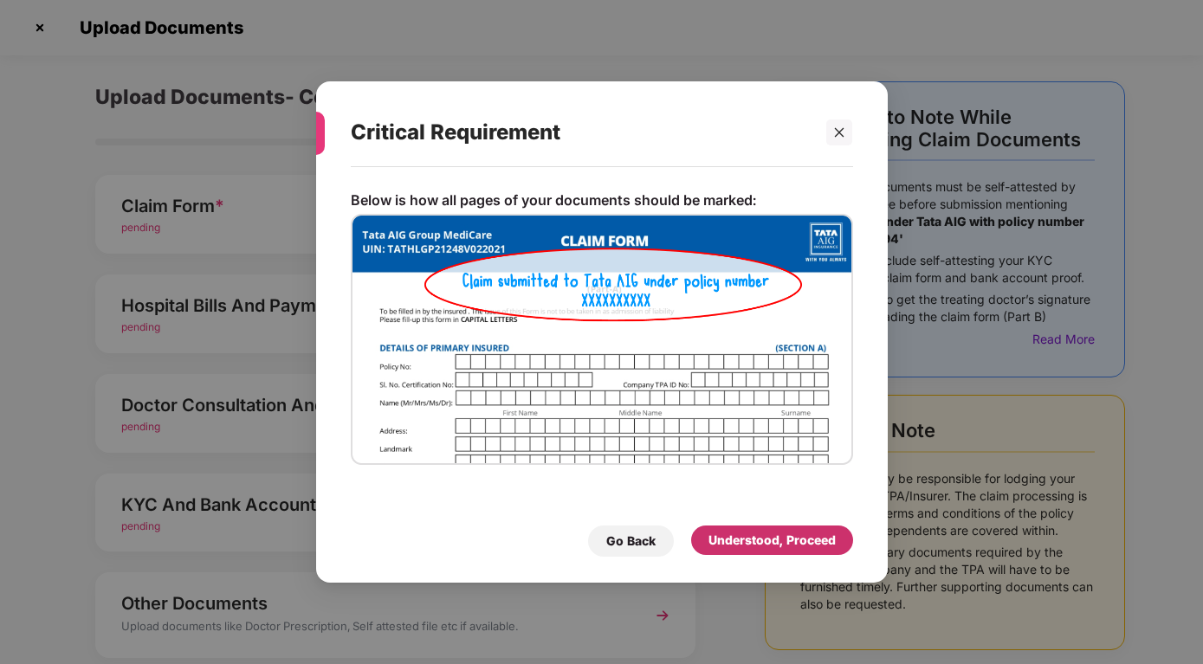
click at [707, 540] on div "Understood, Proceed" at bounding box center [772, 540] width 162 height 29
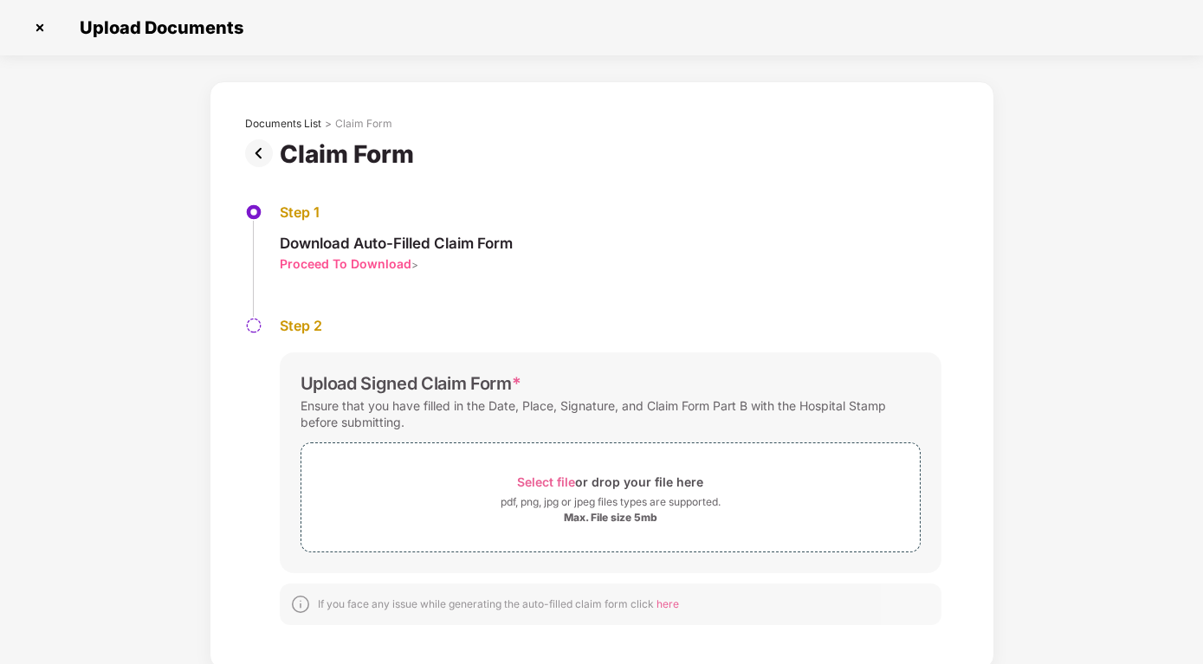
click at [373, 264] on div "Proceed To Download" at bounding box center [346, 263] width 132 height 16
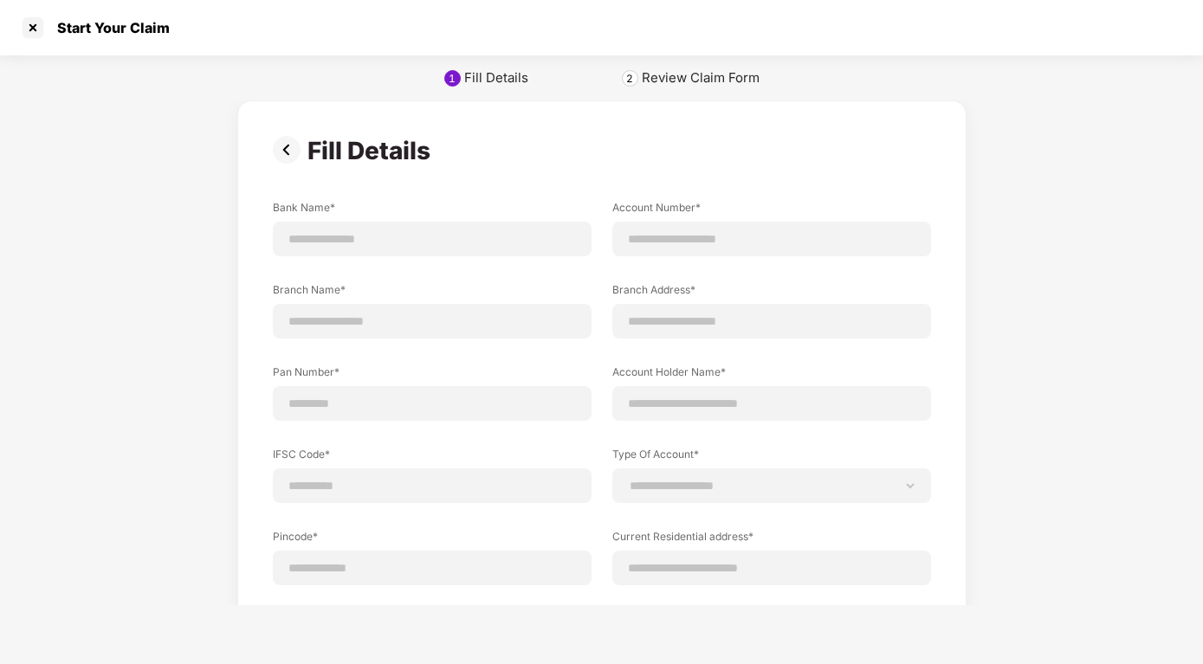
click at [633, 81] on div "2" at bounding box center [629, 78] width 7 height 13
click at [631, 76] on div "2" at bounding box center [629, 78] width 7 height 13
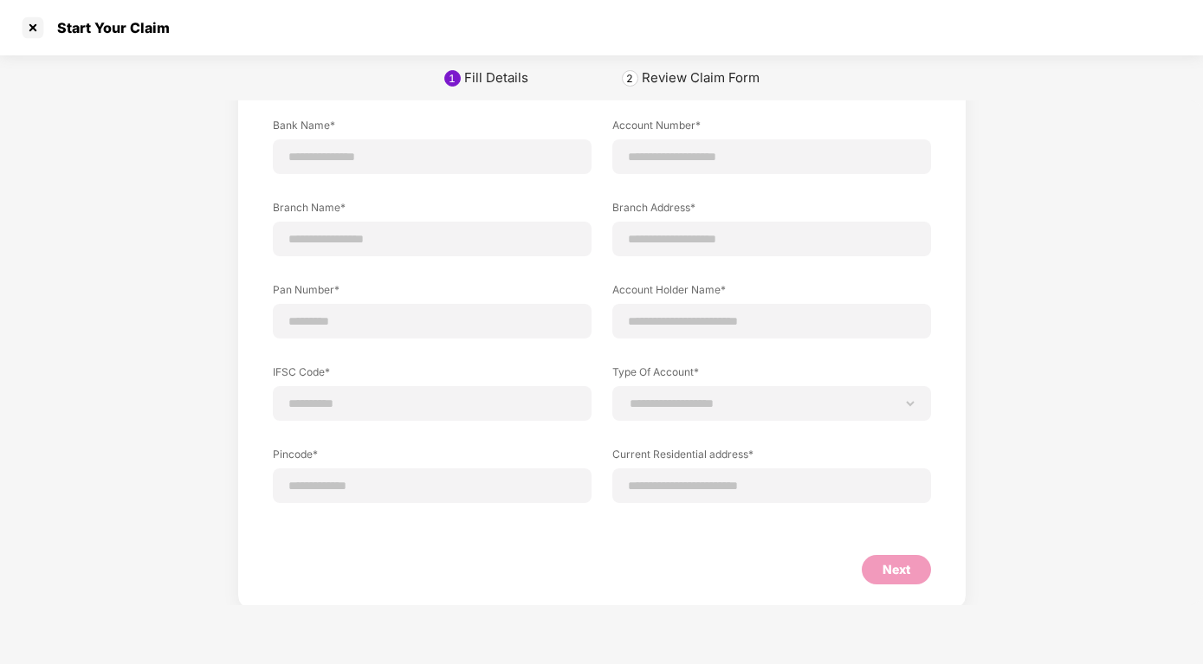
scroll to position [87, 0]
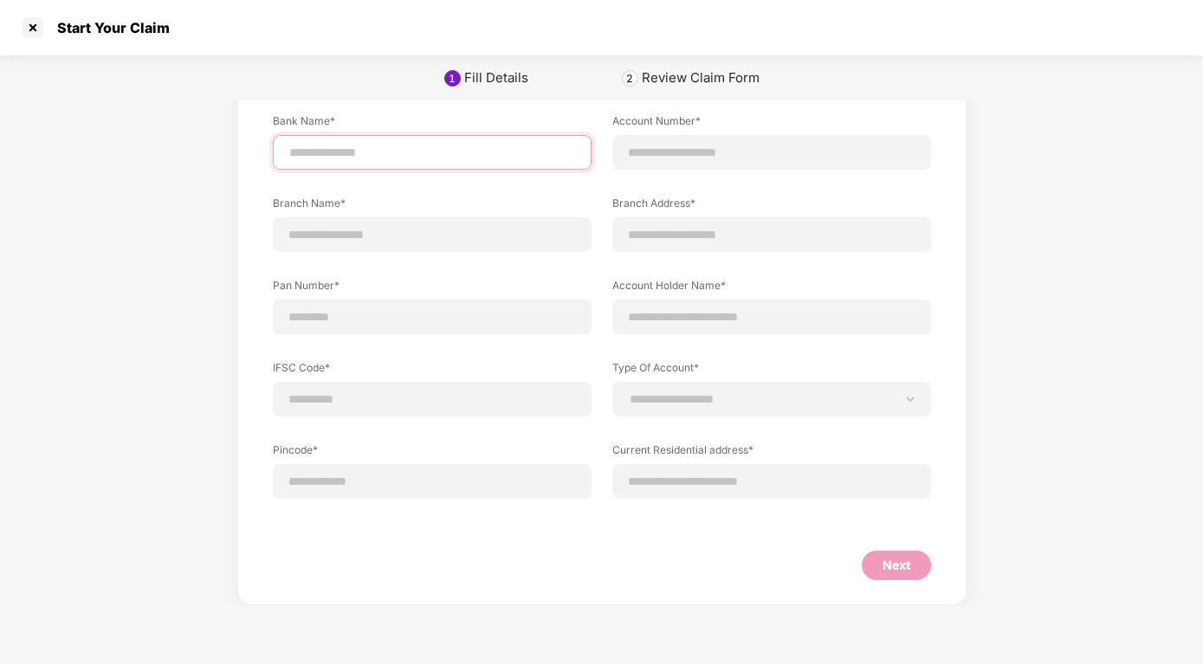
click at [360, 152] on input at bounding box center [431, 153] width 289 height 18
